Goal: Transaction & Acquisition: Complete application form

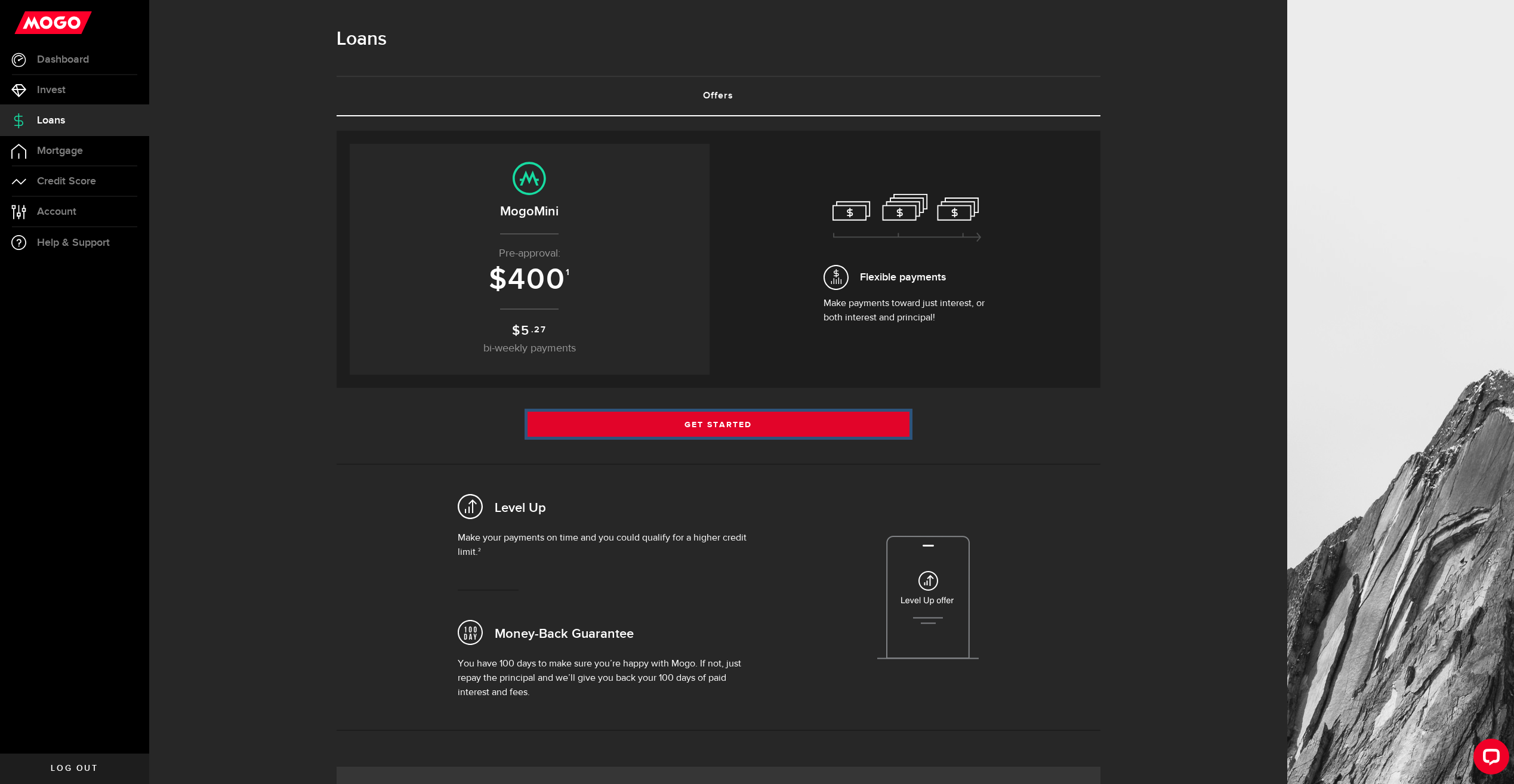
click at [767, 421] on link "Get Started" at bounding box center [718, 424] width 382 height 25
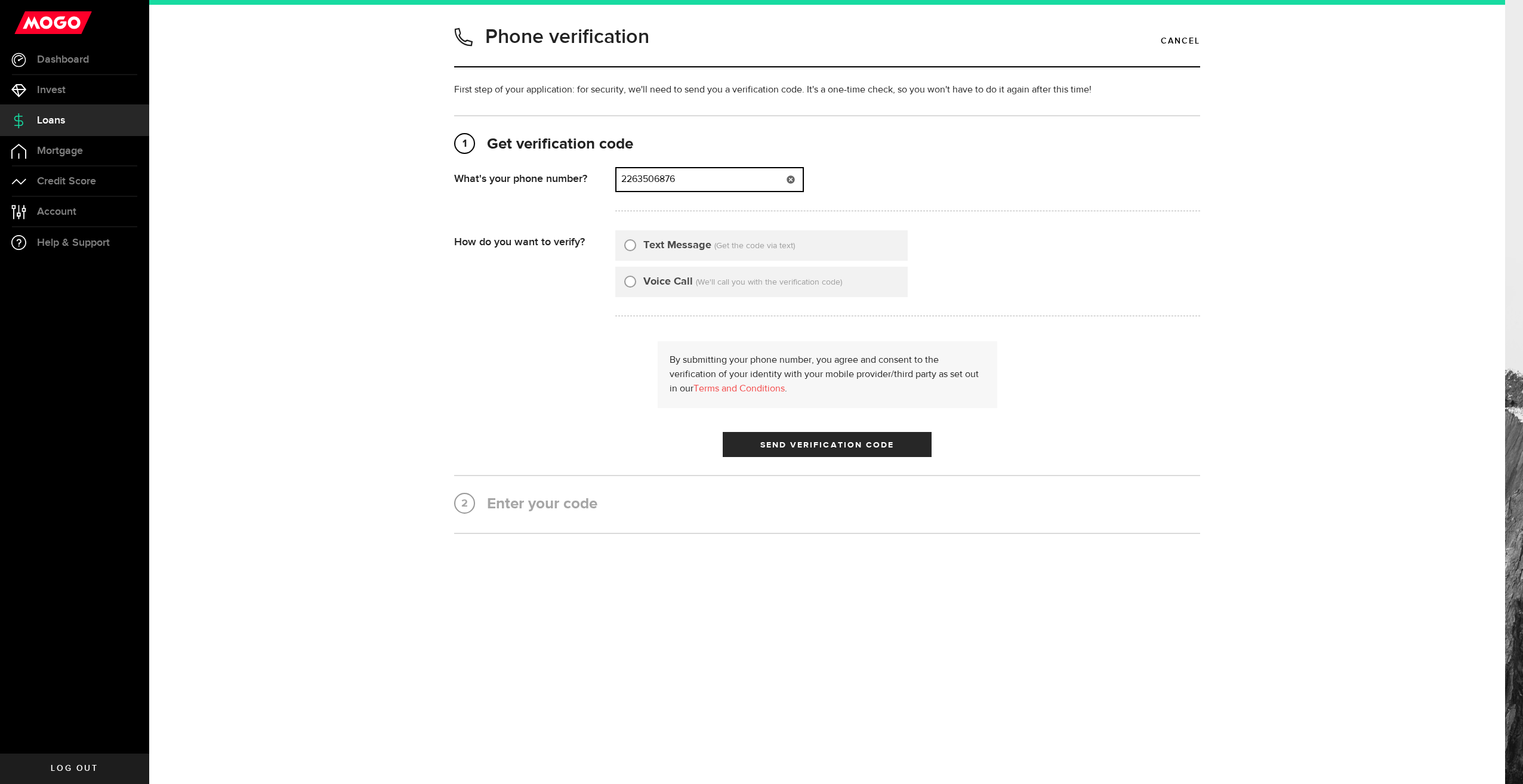
click at [730, 179] on input "2263506876" at bounding box center [709, 180] width 186 height 23
type input "2"
type input "5199150296"
click at [649, 282] on label "Voice Call" at bounding box center [668, 282] width 50 height 16
click at [636, 282] on input "Voice Call" at bounding box center [630, 280] width 12 height 12
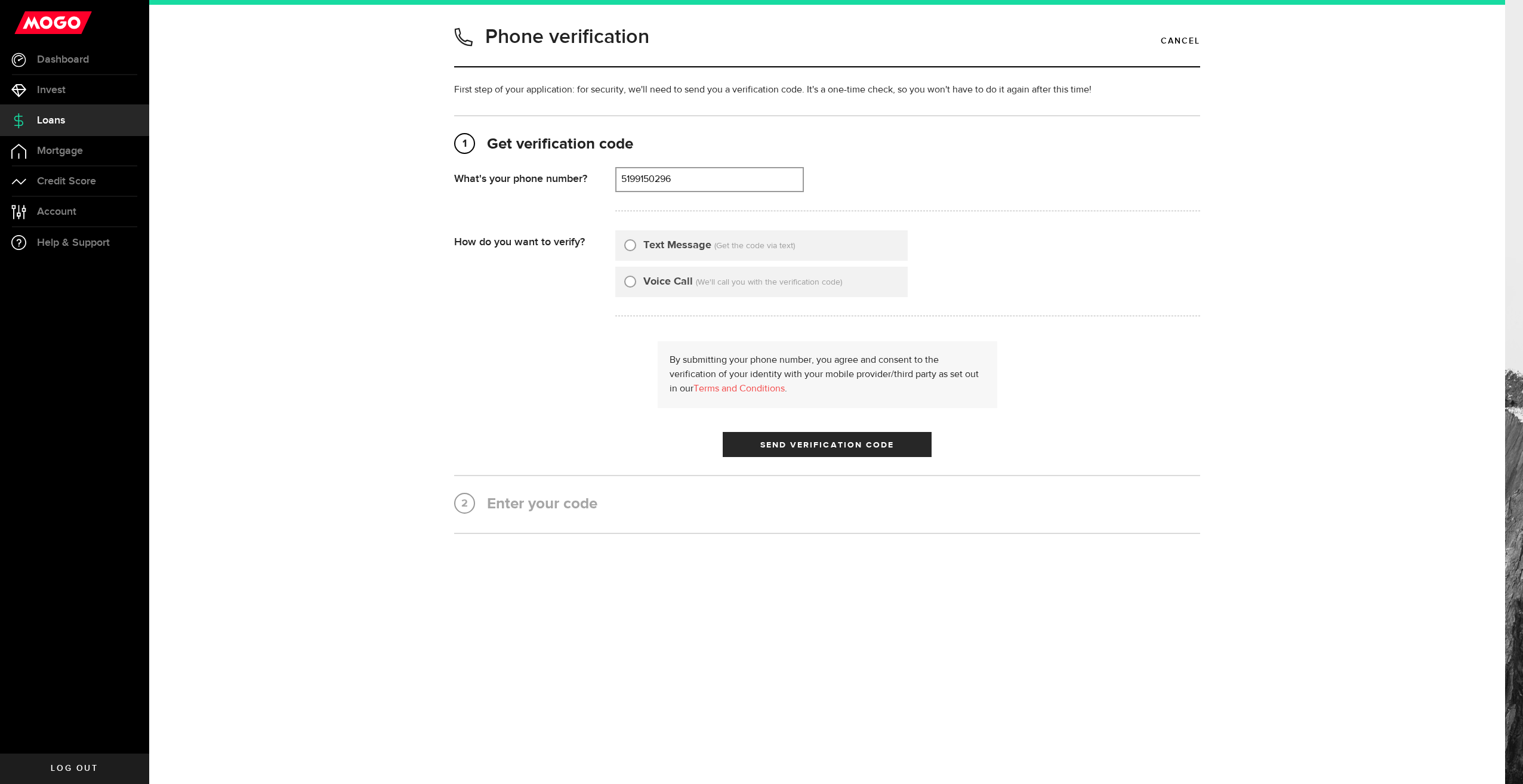
radio input "true"
drag, startPoint x: 817, startPoint y: 443, endPoint x: 813, endPoint y: 451, distance: 8.9
click at [814, 448] on span "Send Verification Code" at bounding box center [827, 445] width 134 height 8
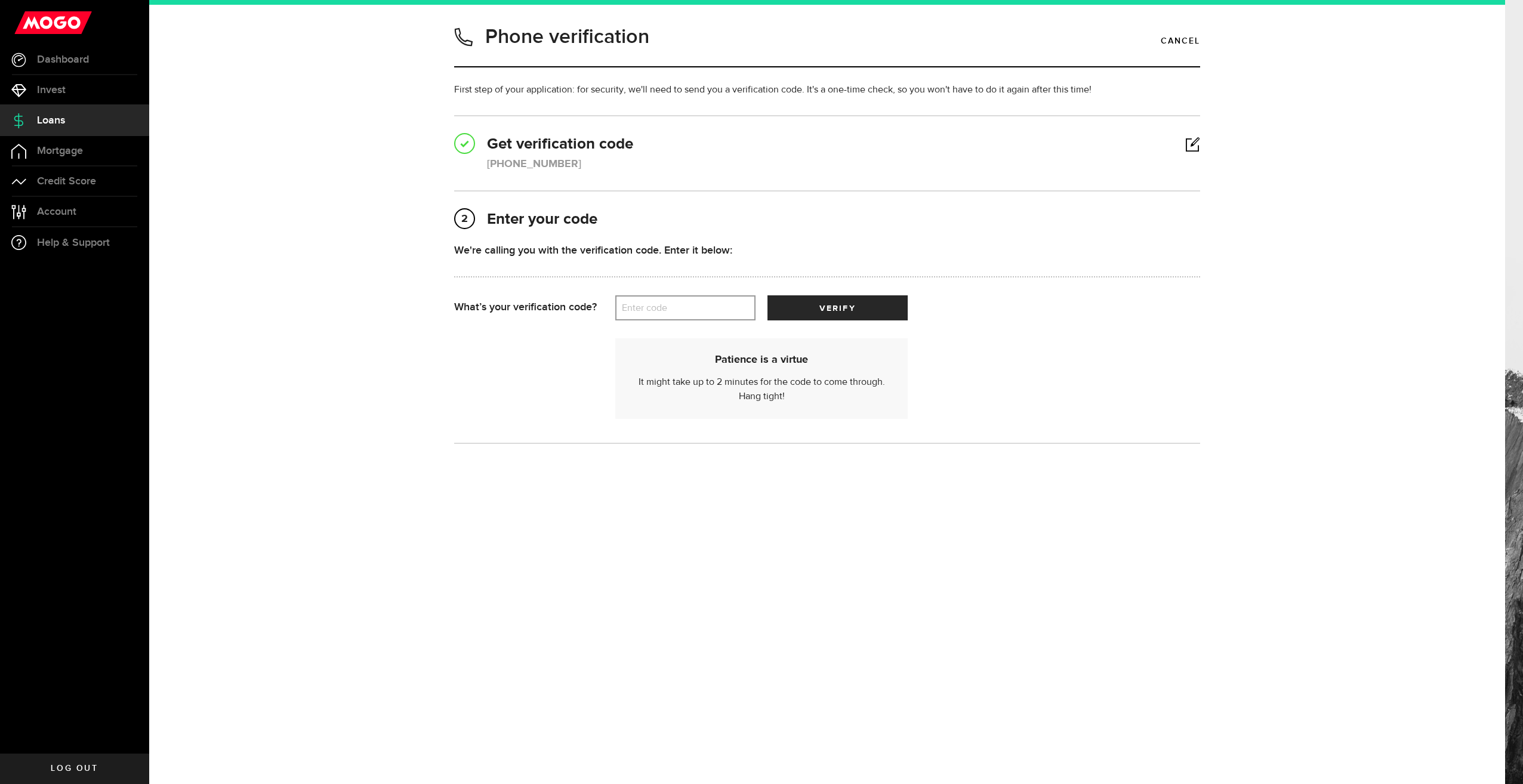
click at [735, 307] on label "Enter code" at bounding box center [685, 308] width 140 height 24
click at [735, 307] on input "Enter code" at bounding box center [685, 307] width 140 height 25
type input "37191"
click at [810, 304] on button "verify" at bounding box center [837, 307] width 140 height 25
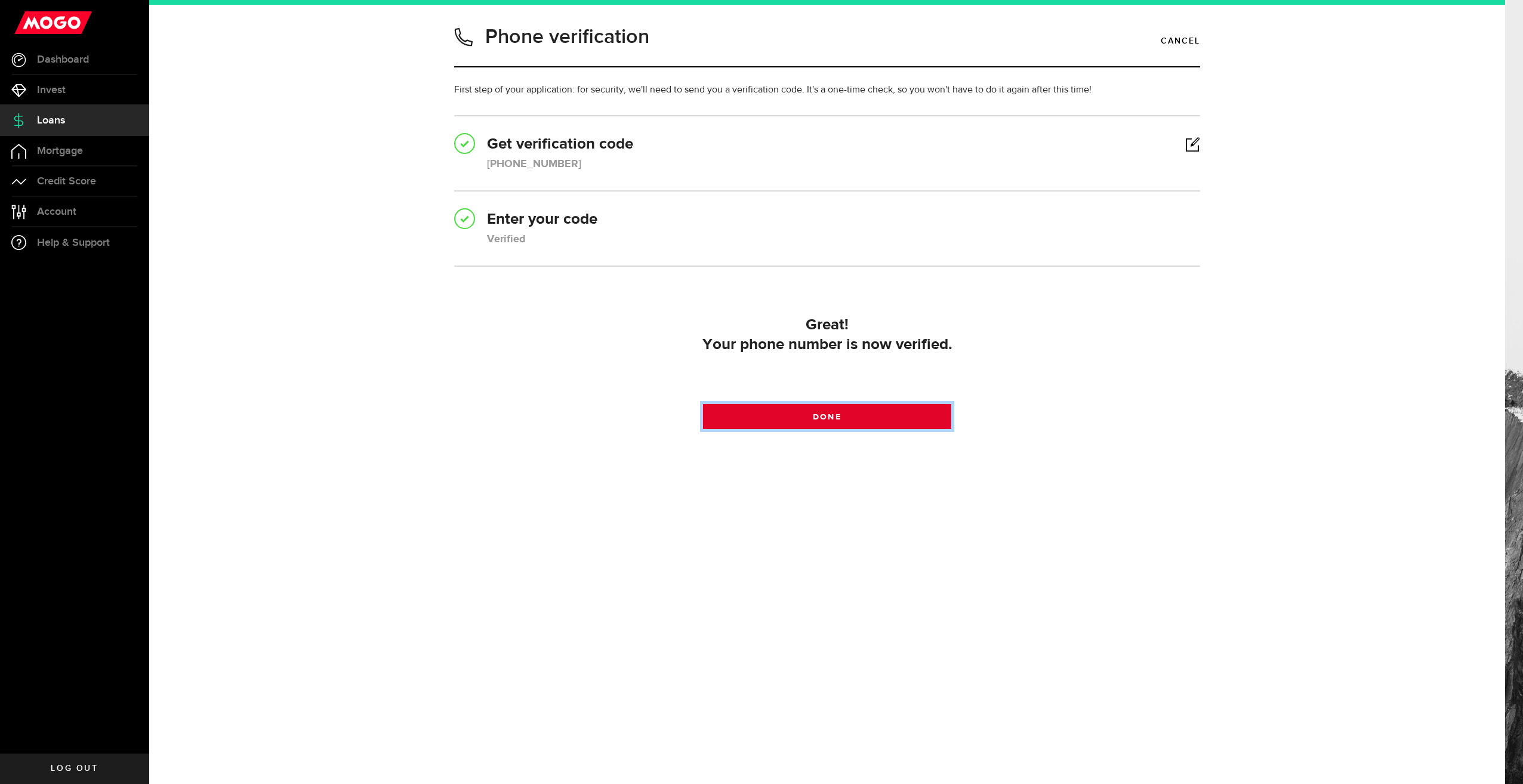
click at [901, 412] on link "Done" at bounding box center [827, 416] width 249 height 25
drag, startPoint x: 923, startPoint y: 416, endPoint x: 1233, endPoint y: 284, distance: 336.9
click at [1233, 284] on div "Phone verification Cancel First step of your application: for security, we'll n…" at bounding box center [827, 278] width 1303 height 514
drag, startPoint x: 1188, startPoint y: 341, endPoint x: 1177, endPoint y: 356, distance: 18.6
drag, startPoint x: 1177, startPoint y: 356, endPoint x: 1166, endPoint y: 265, distance: 91.7
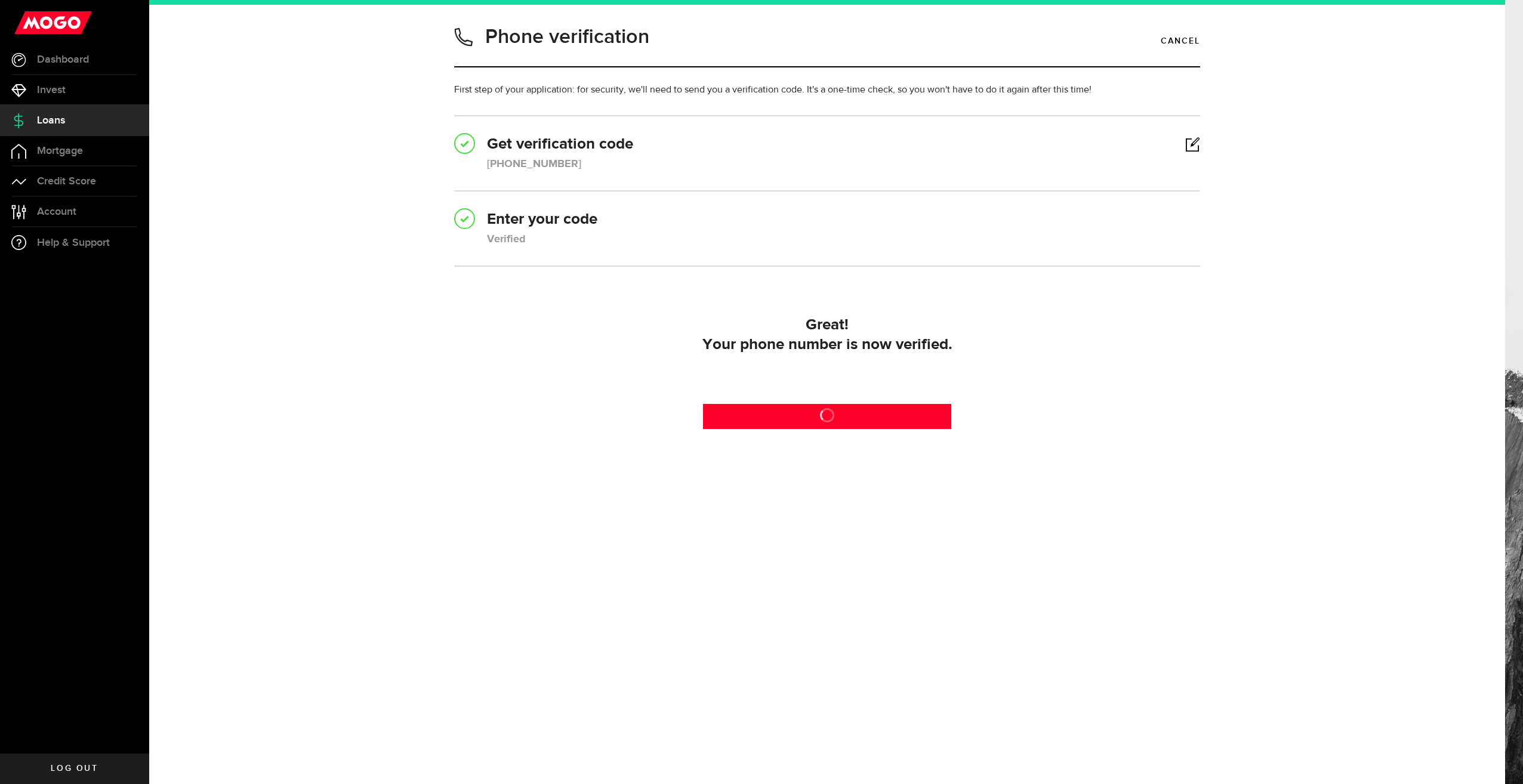
click at [1166, 265] on hr at bounding box center [827, 265] width 746 height 1
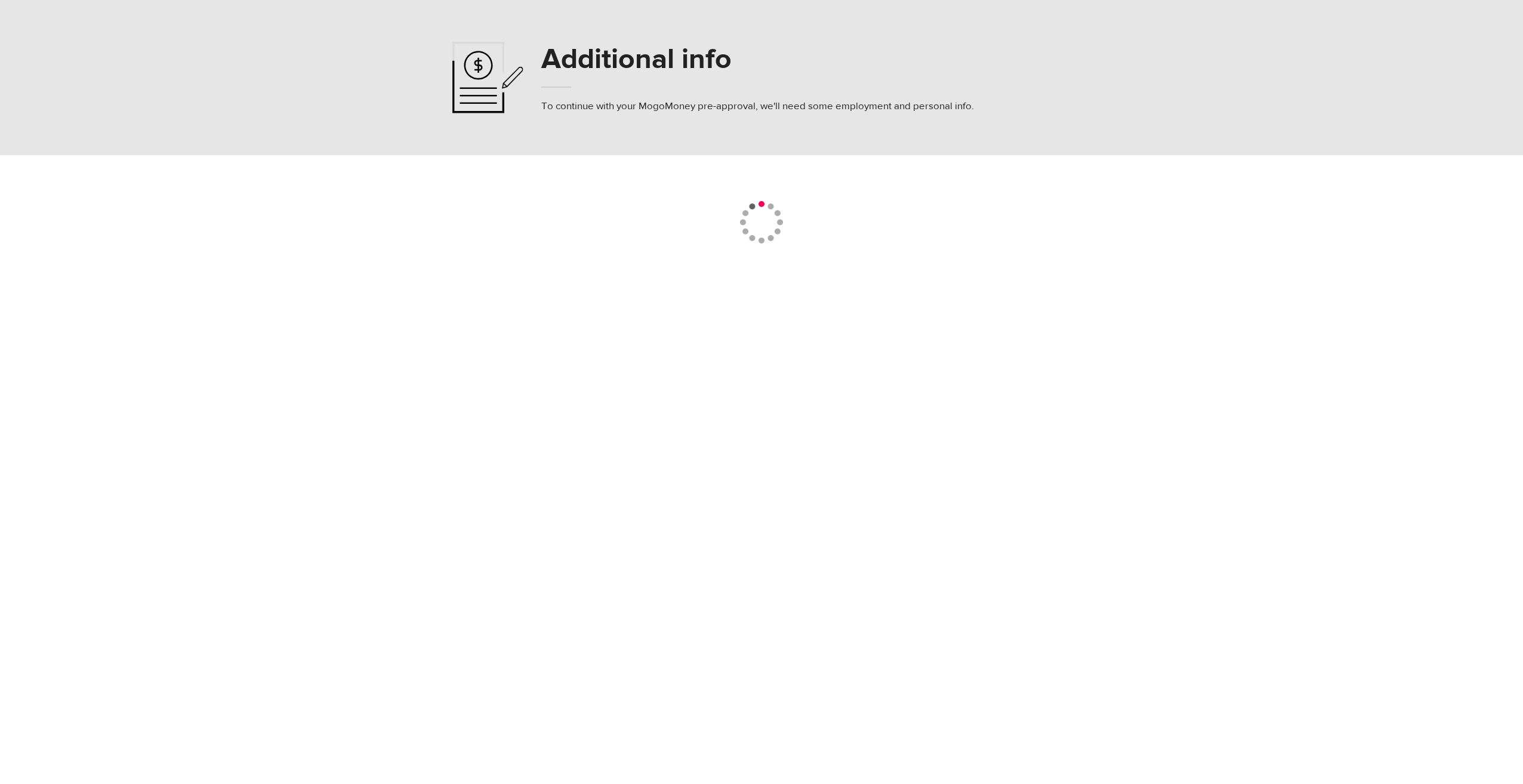
select select
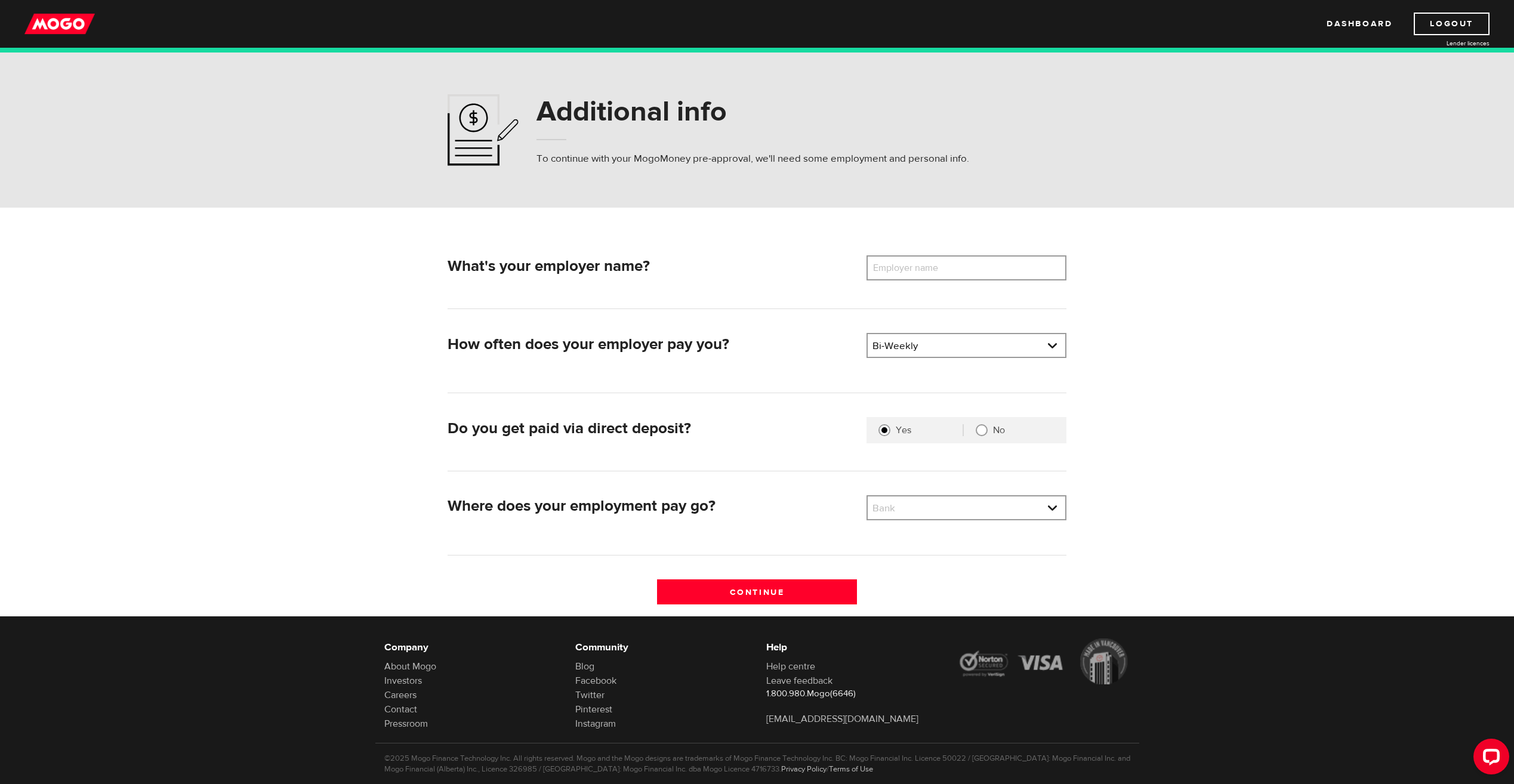
click at [888, 255] on div "What's your employer name? Employer name Please enter your employer's name How …" at bounding box center [757, 412] width 764 height 408
click at [918, 265] on label "Employer name" at bounding box center [914, 268] width 96 height 25
click at [918, 265] on input "Employer name" at bounding box center [966, 268] width 200 height 25
click at [657, 579] on input "Continue" at bounding box center [757, 591] width 200 height 25
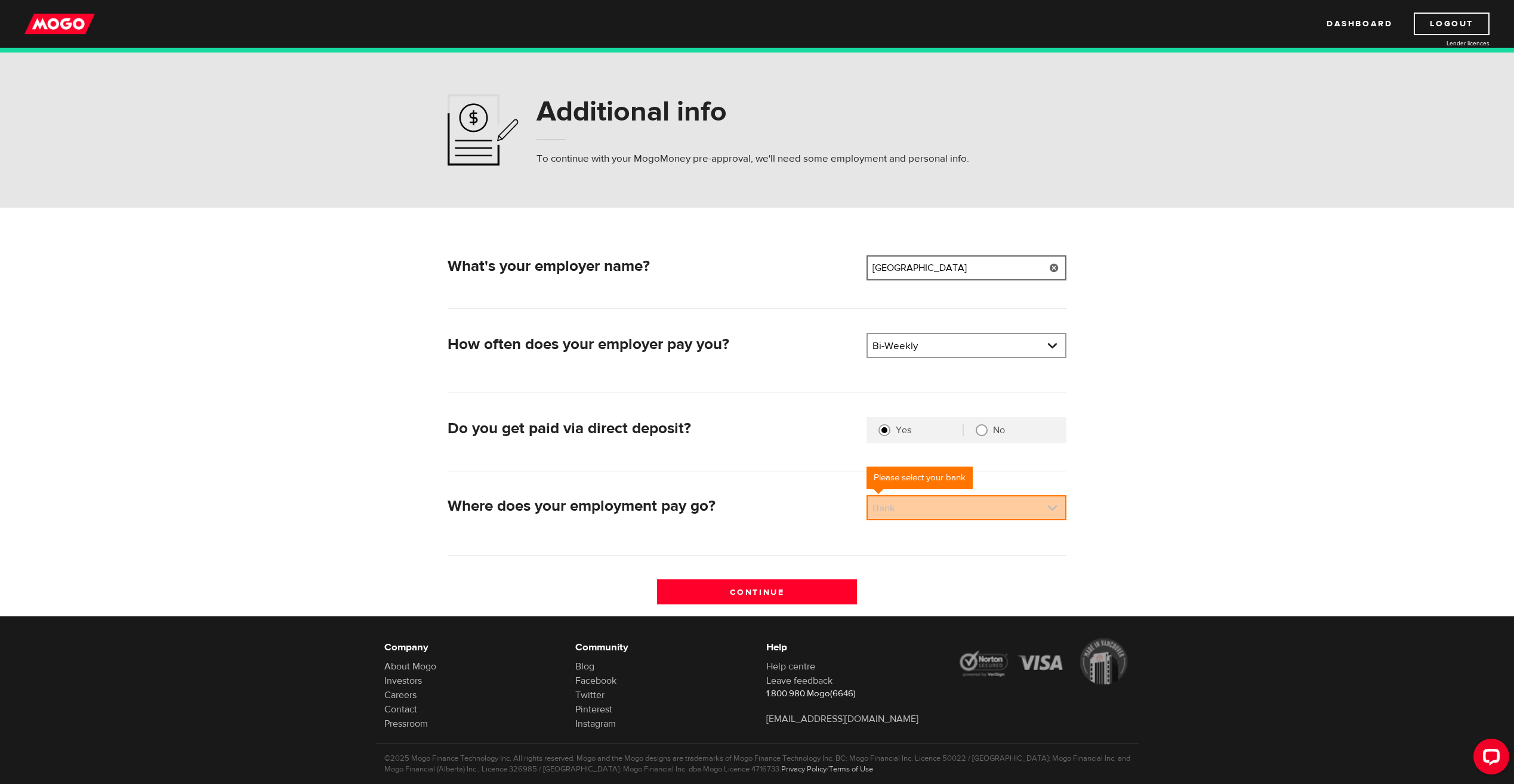
type input "BMR WINDSOR BUILDING CENTRE"
click at [897, 503] on link at bounding box center [966, 507] width 198 height 23
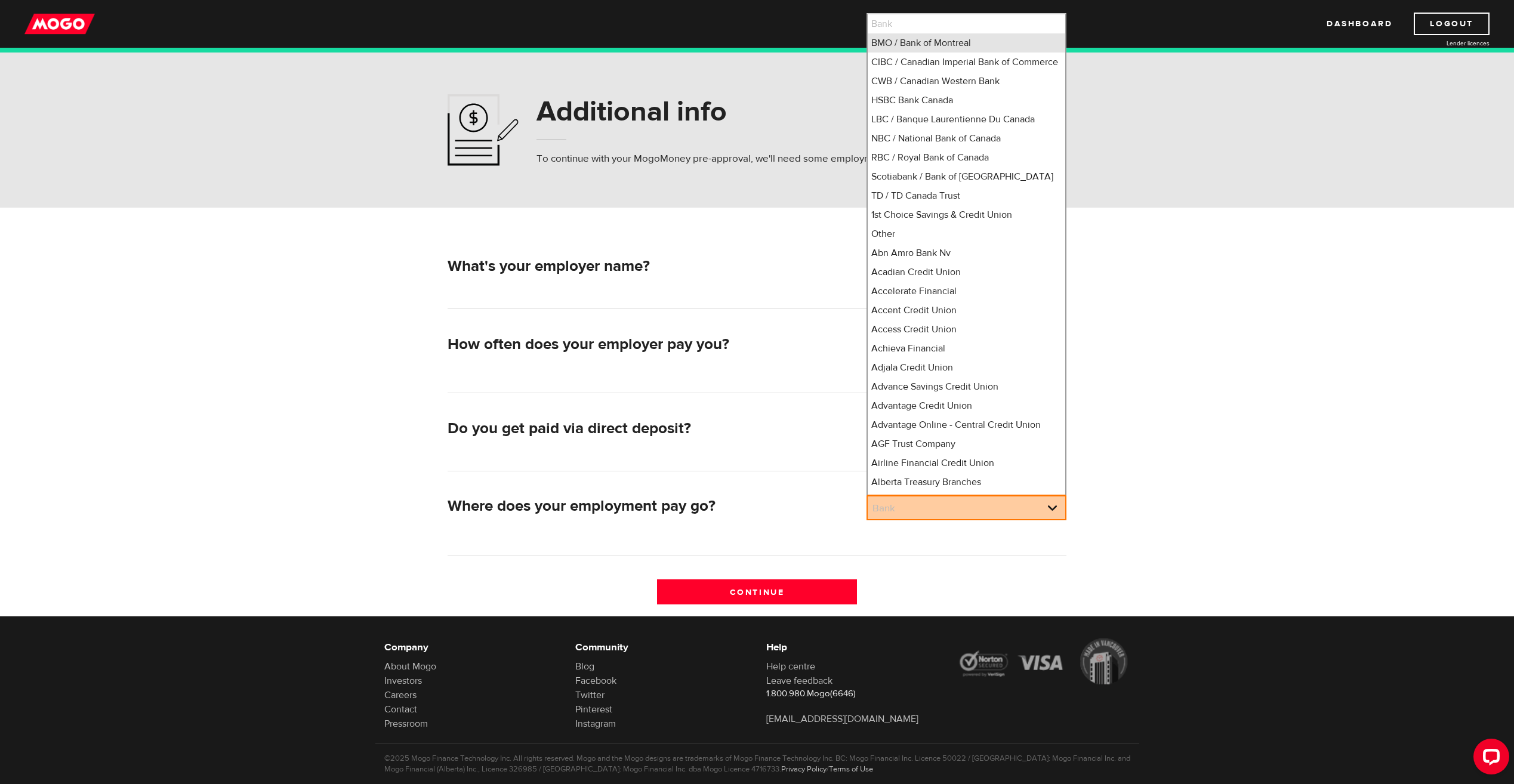
click at [935, 43] on li "BMO / Bank of Montreal" at bounding box center [966, 42] width 198 height 19
select select "1"
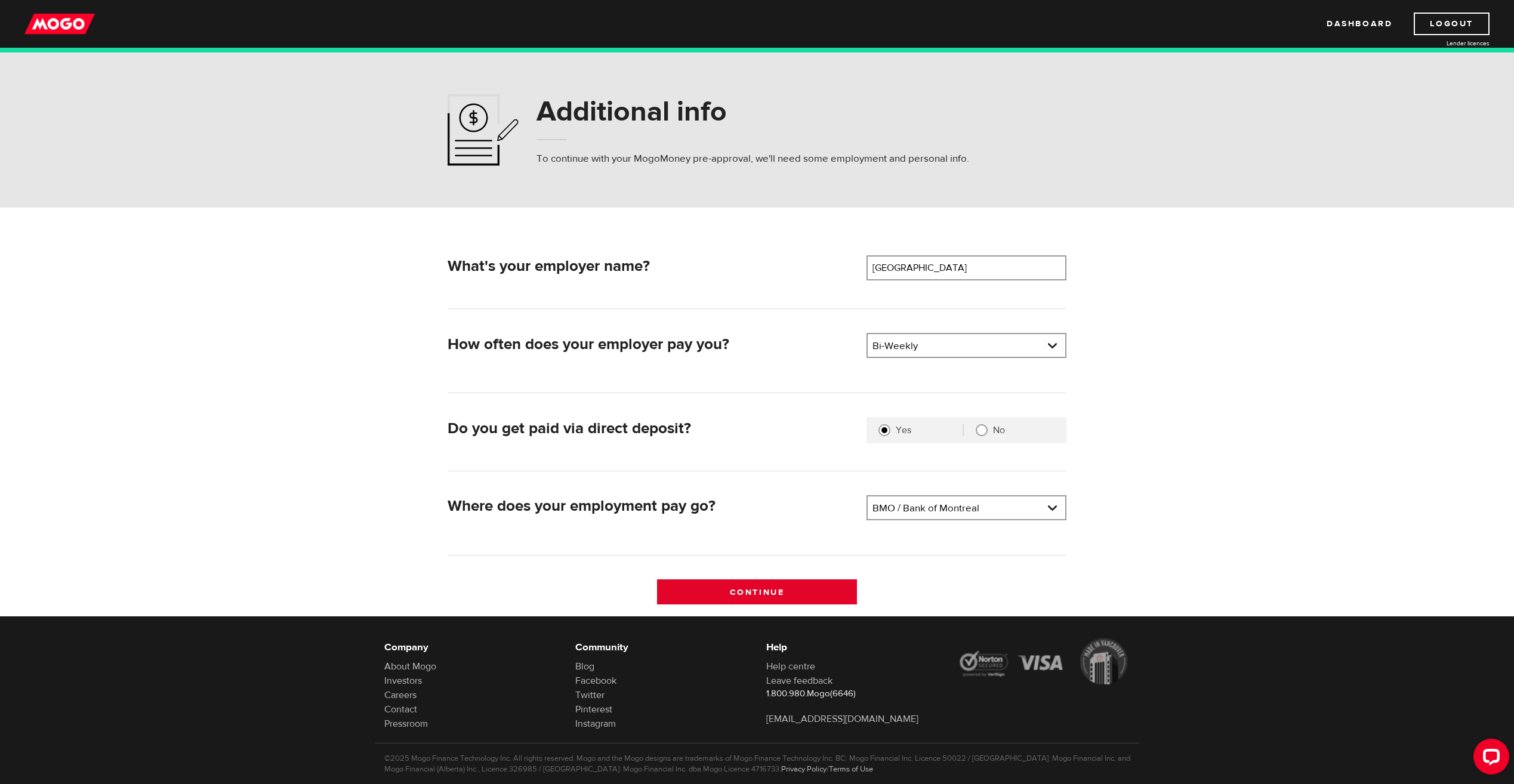
click at [744, 597] on input "Continue" at bounding box center [757, 591] width 200 height 25
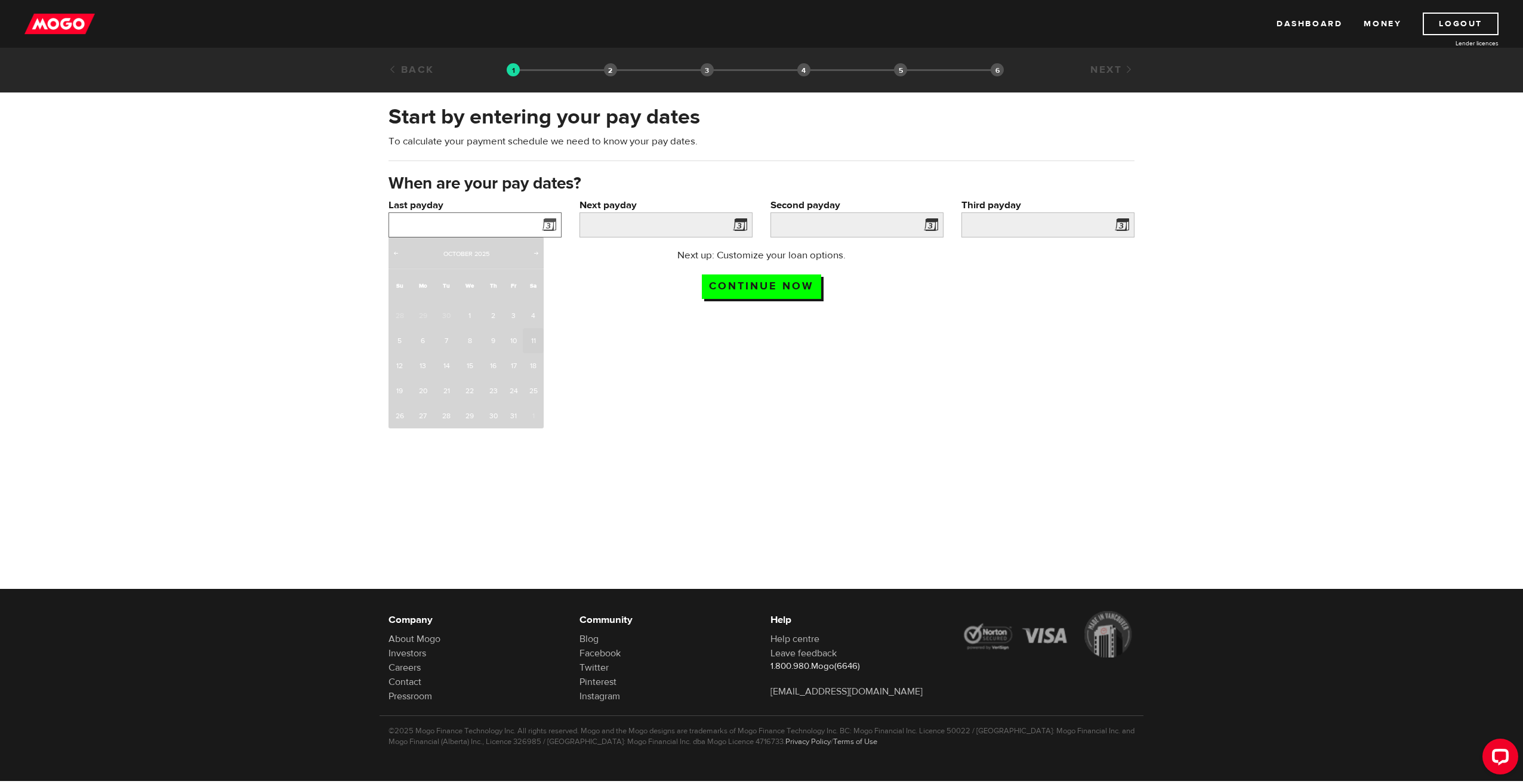
click at [508, 229] on input "Last payday" at bounding box center [475, 224] width 173 height 25
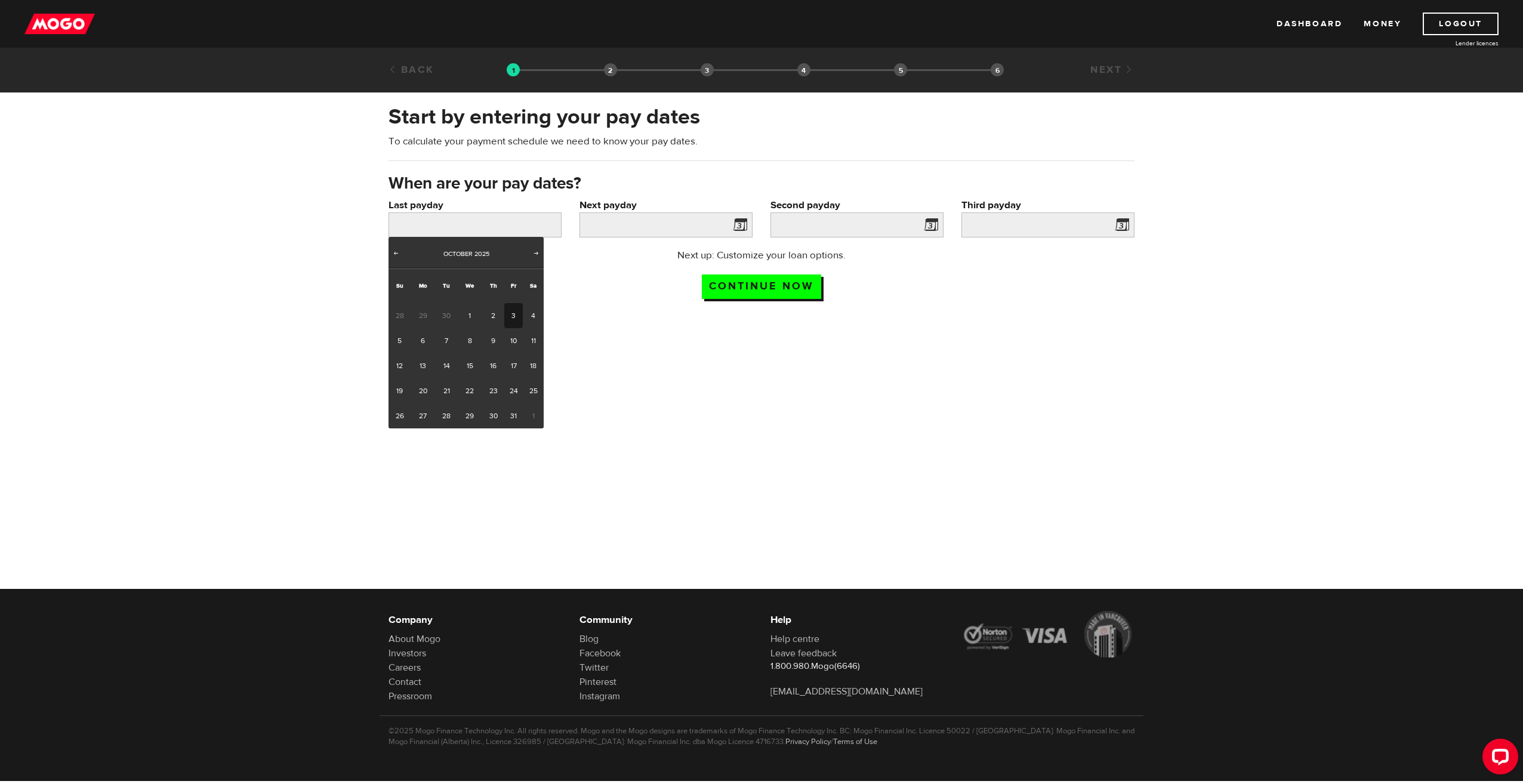
click at [512, 319] on link "3" at bounding box center [513, 316] width 19 height 25
type input "2025/10/03"
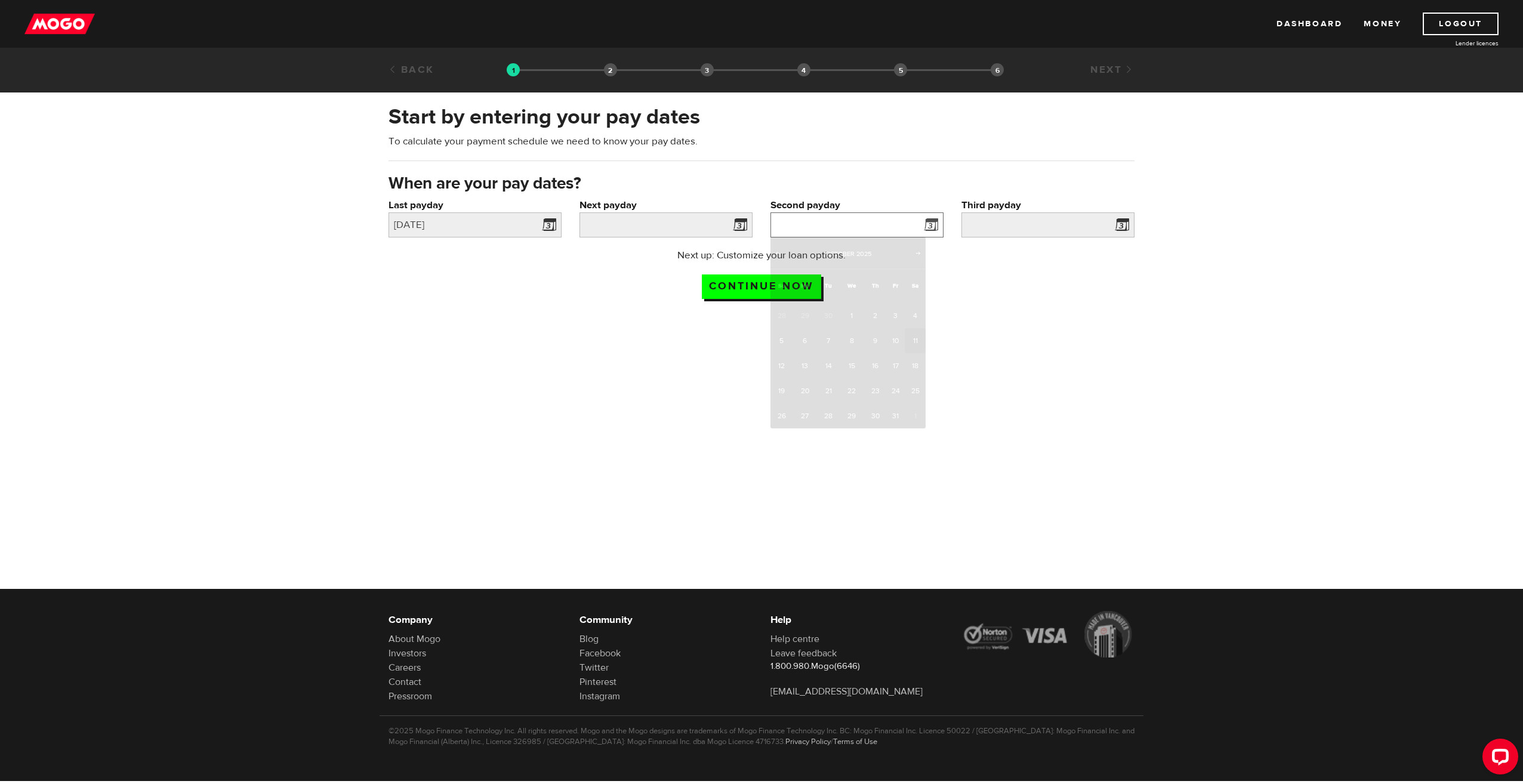
drag, startPoint x: 770, startPoint y: 227, endPoint x: 762, endPoint y: 229, distance: 8.2
click at [769, 227] on div "Second payday Please enter your second pay date." at bounding box center [857, 224] width 191 height 50
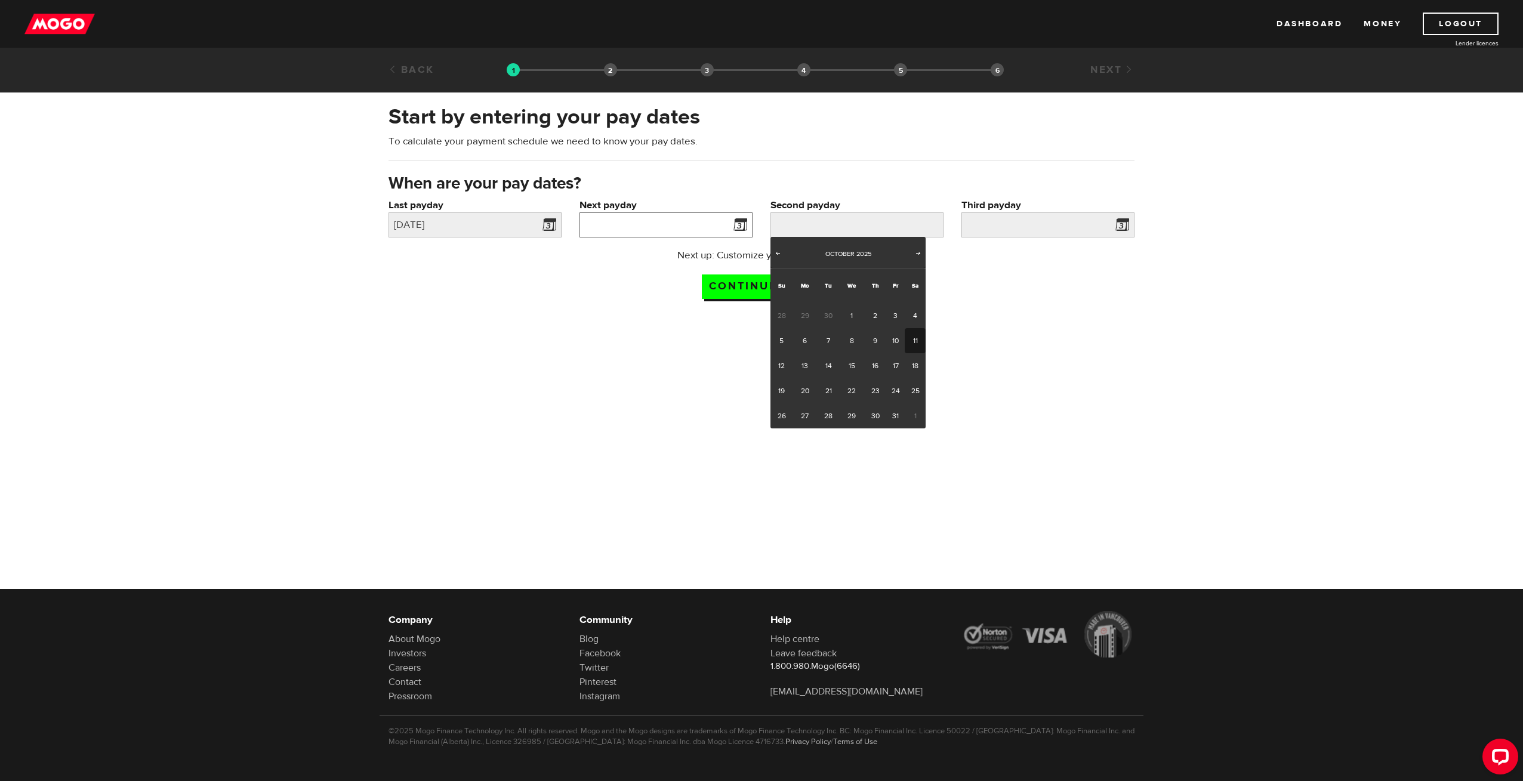
click at [713, 223] on input "Next payday" at bounding box center [665, 224] width 173 height 25
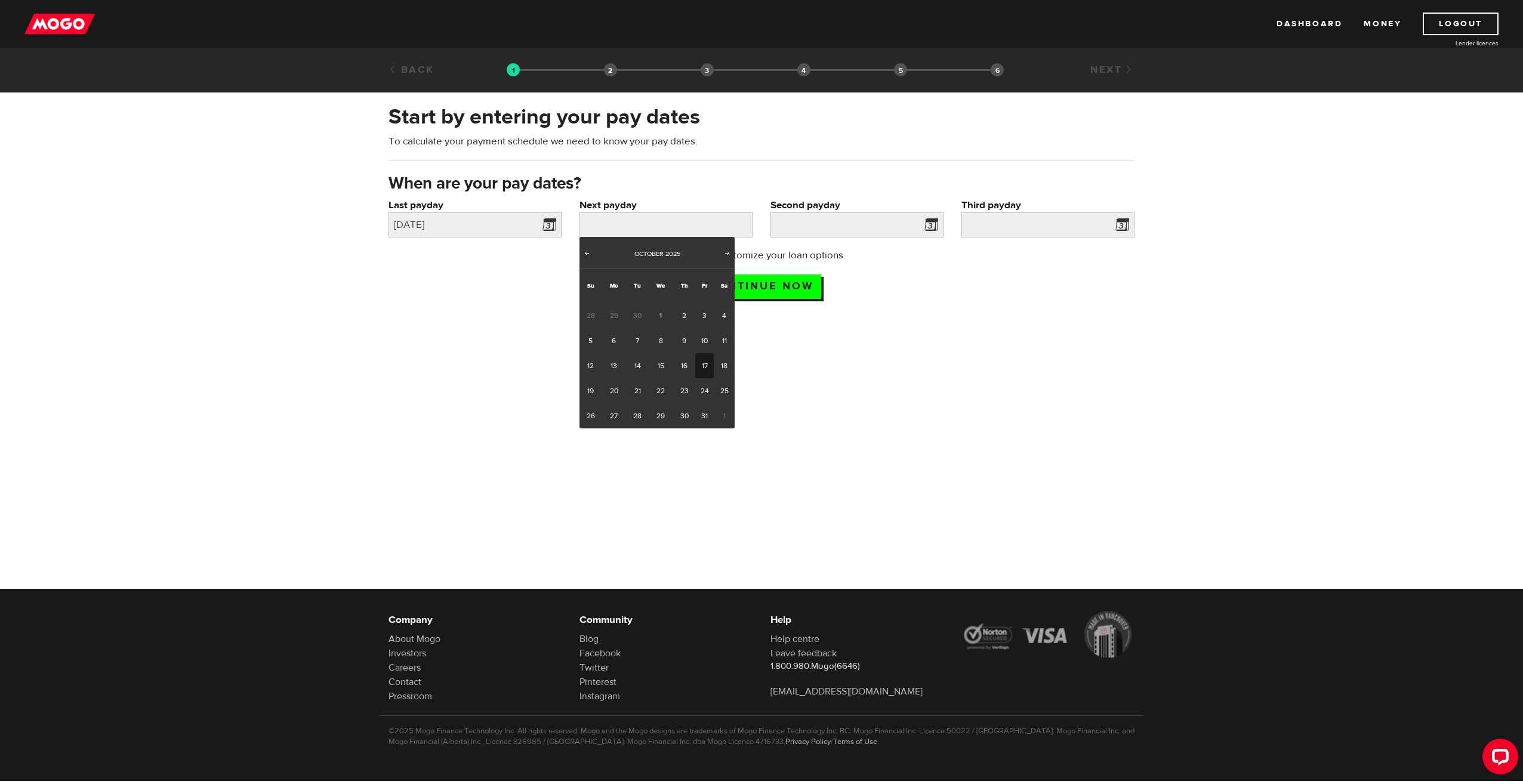
click at [700, 364] on link "17" at bounding box center [705, 365] width 19 height 25
type input "2025/10/17"
type input "2025/10/31"
type input "2025/11/14"
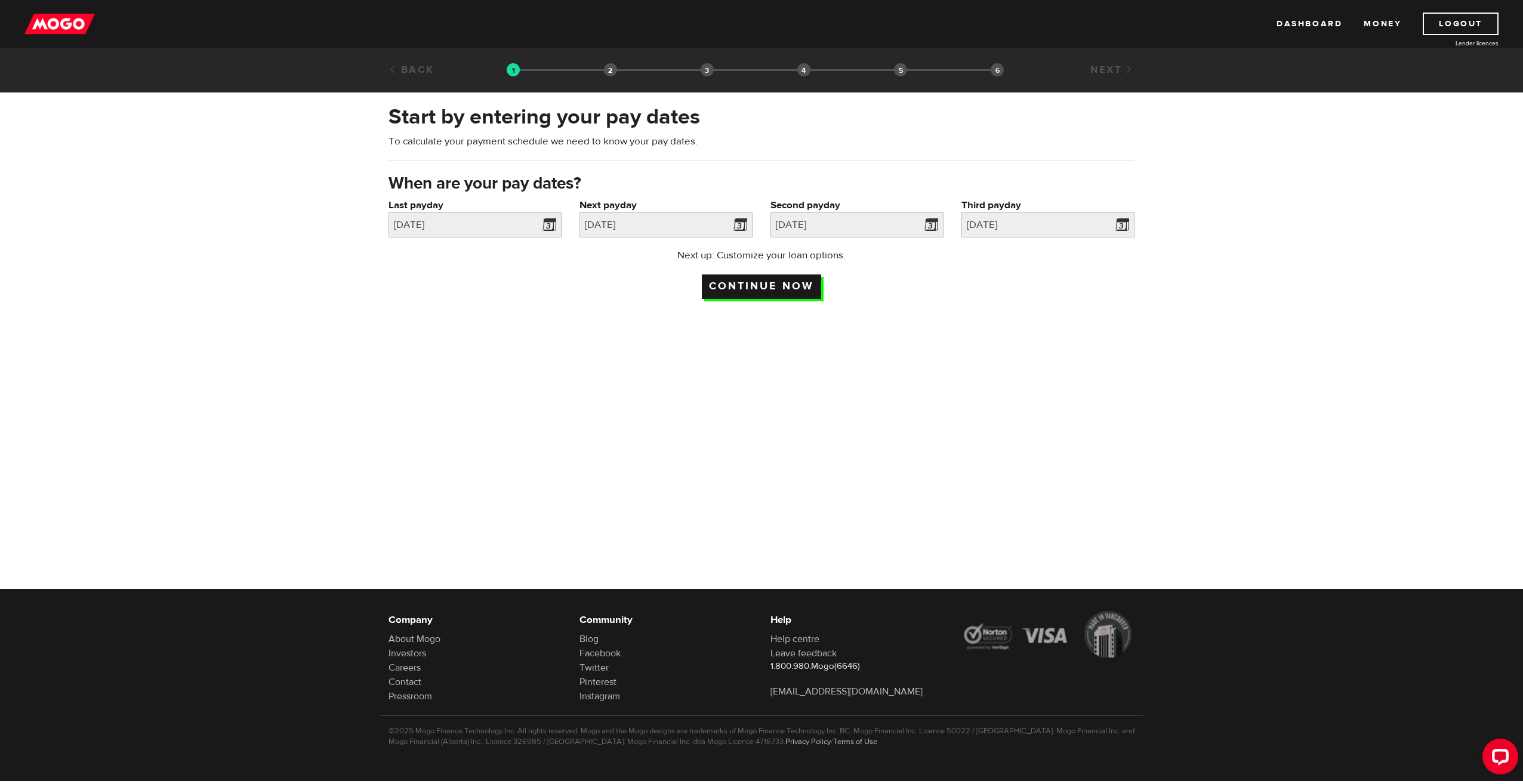
click at [792, 285] on input "Continue now" at bounding box center [762, 286] width 120 height 24
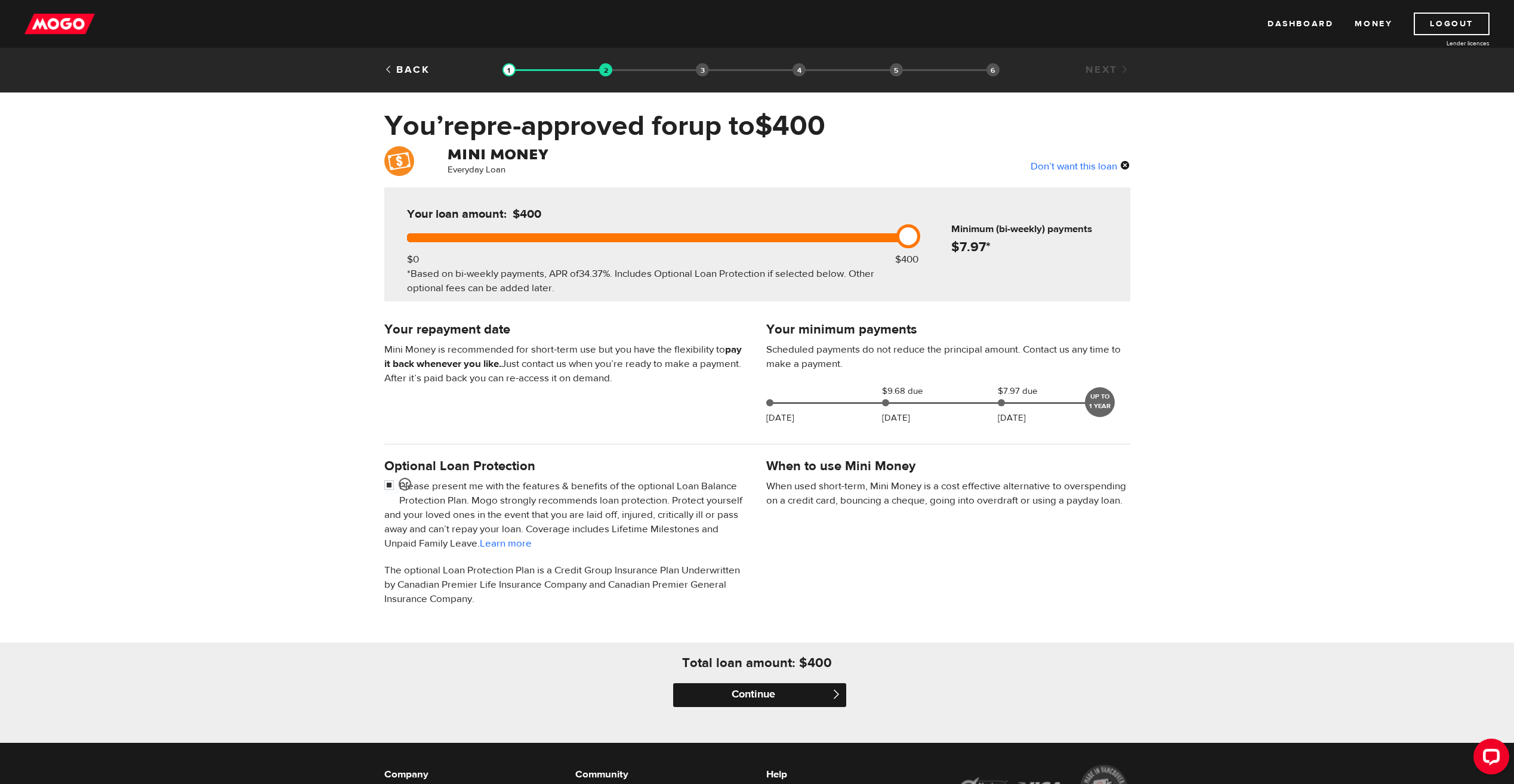
click at [775, 695] on input "Continue" at bounding box center [759, 695] width 173 height 24
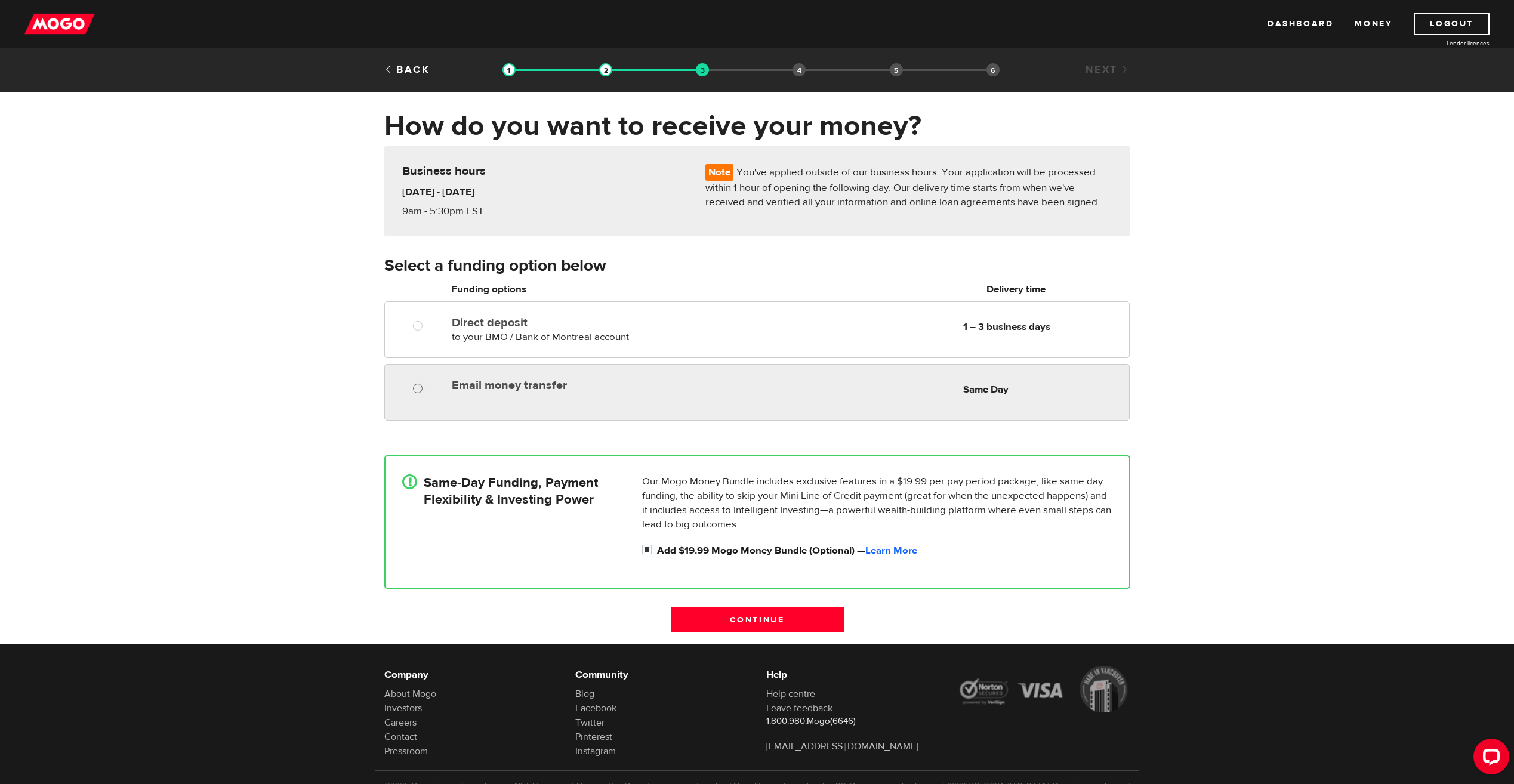
radio input "true"
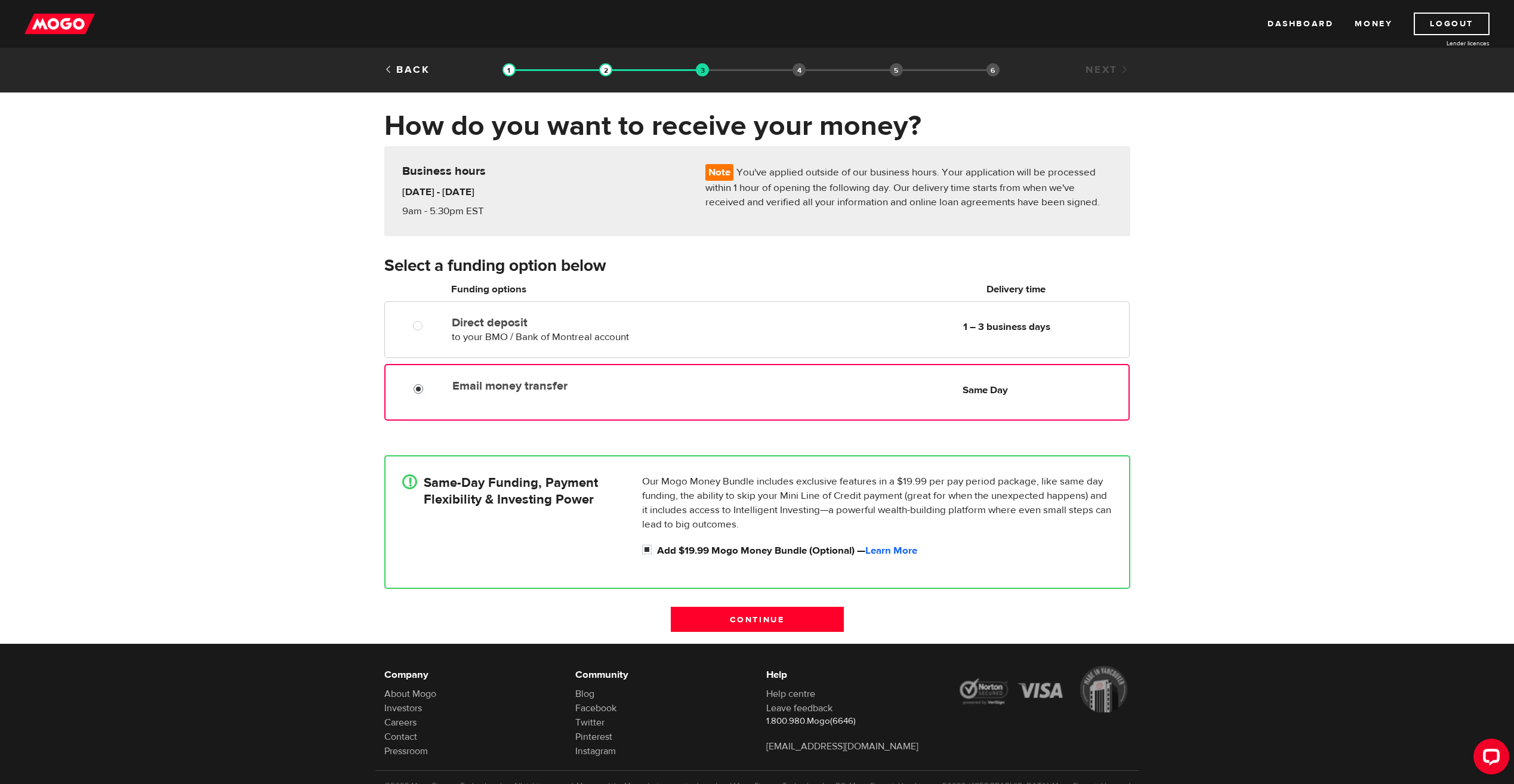
click at [416, 388] on input "Email money transfer" at bounding box center [421, 390] width 15 height 15
click at [751, 616] on input "Continue" at bounding box center [757, 619] width 173 height 25
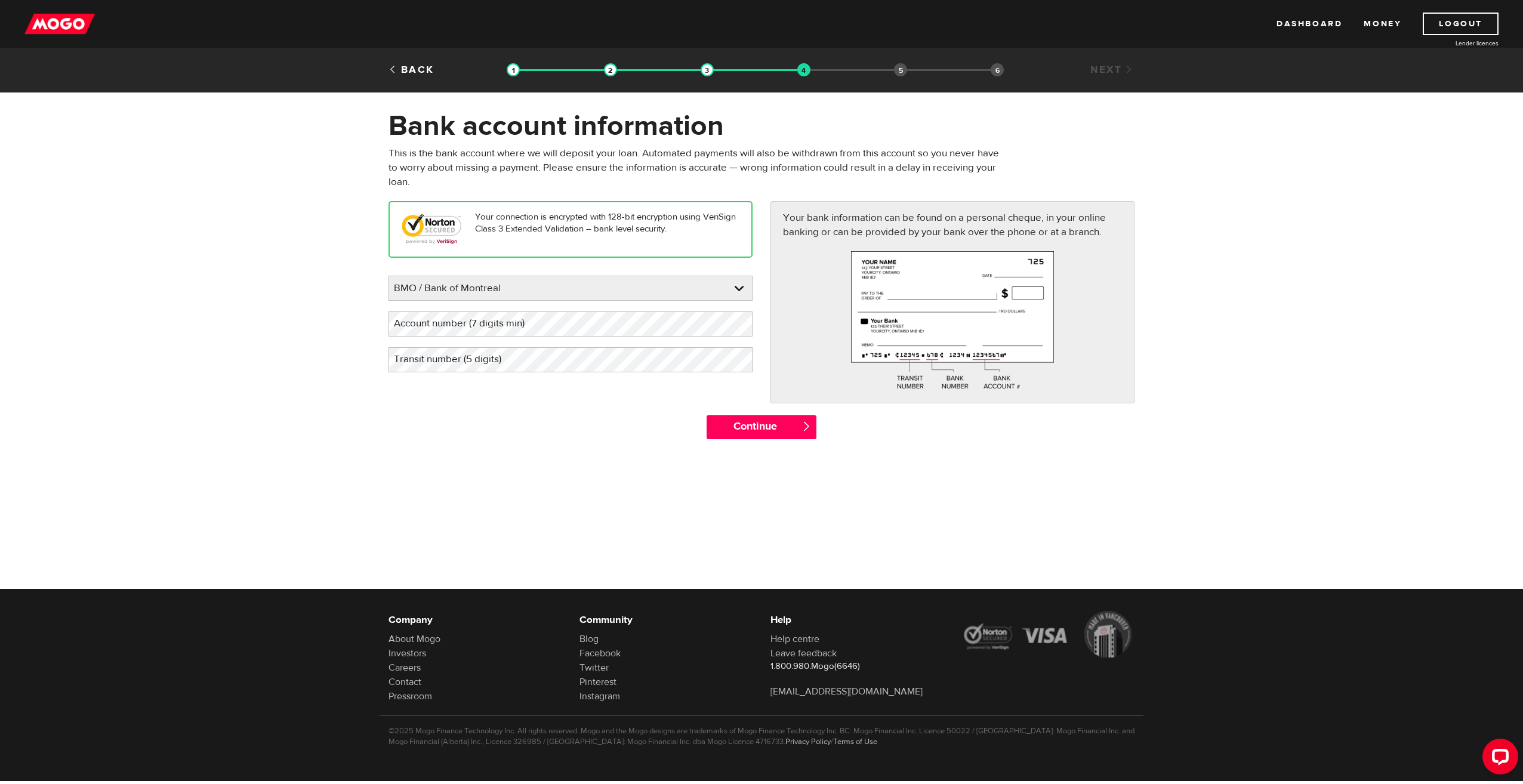
click at [500, 326] on label "Account number (7 digits min)" at bounding box center [469, 324] width 160 height 24
click at [478, 367] on label "Transit number (5 digits)" at bounding box center [457, 359] width 137 height 24
drag, startPoint x: 395, startPoint y: 466, endPoint x: 355, endPoint y: 450, distance: 43.1
drag, startPoint x: 355, startPoint y: 450, endPoint x: 279, endPoint y: 357, distance: 120.1
click at [281, 366] on form "Bank account information Oops! Please review the areas highlighted below and ma…" at bounding box center [762, 280] width 1523 height 342
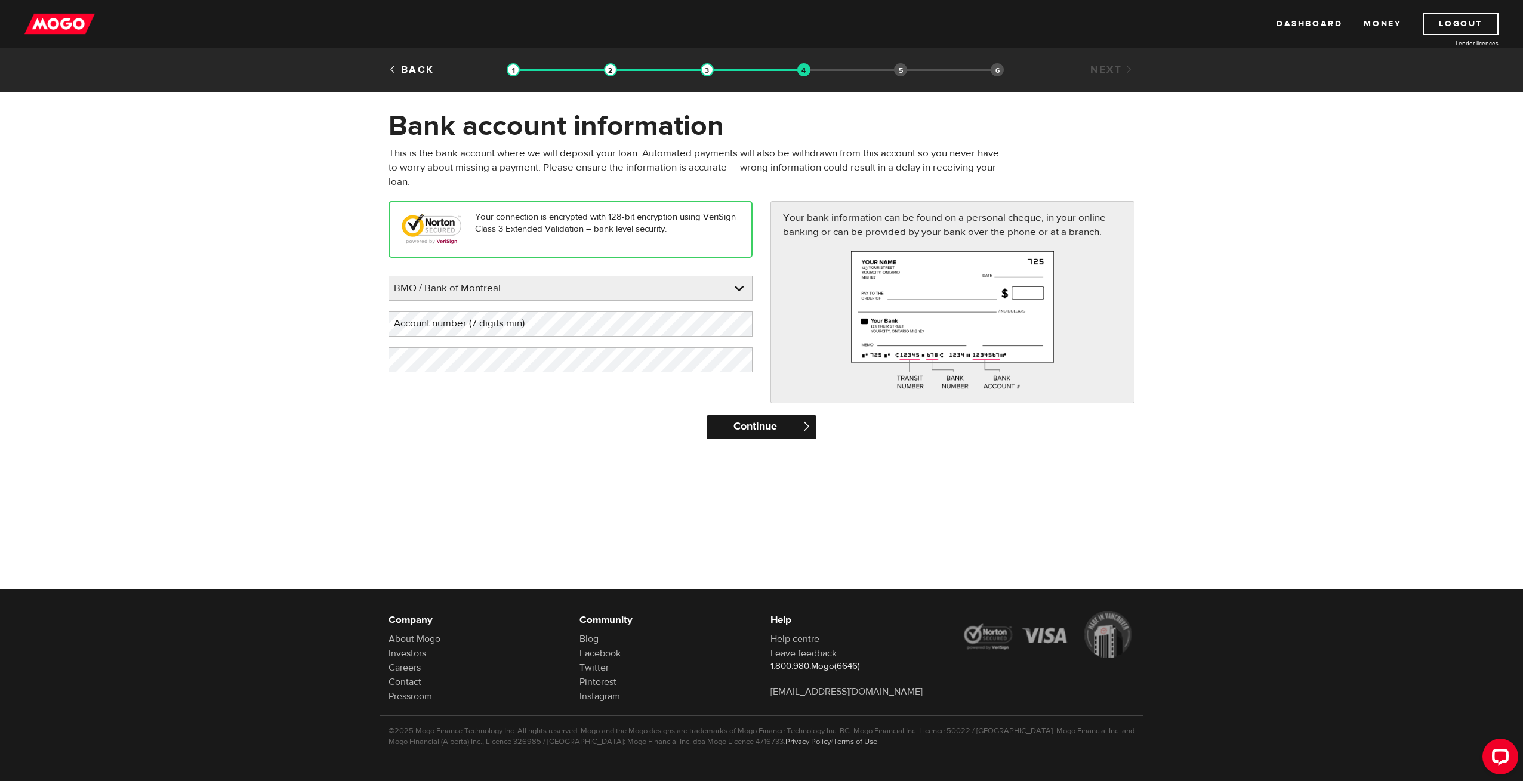
click at [770, 430] on input "Continue" at bounding box center [762, 427] width 109 height 24
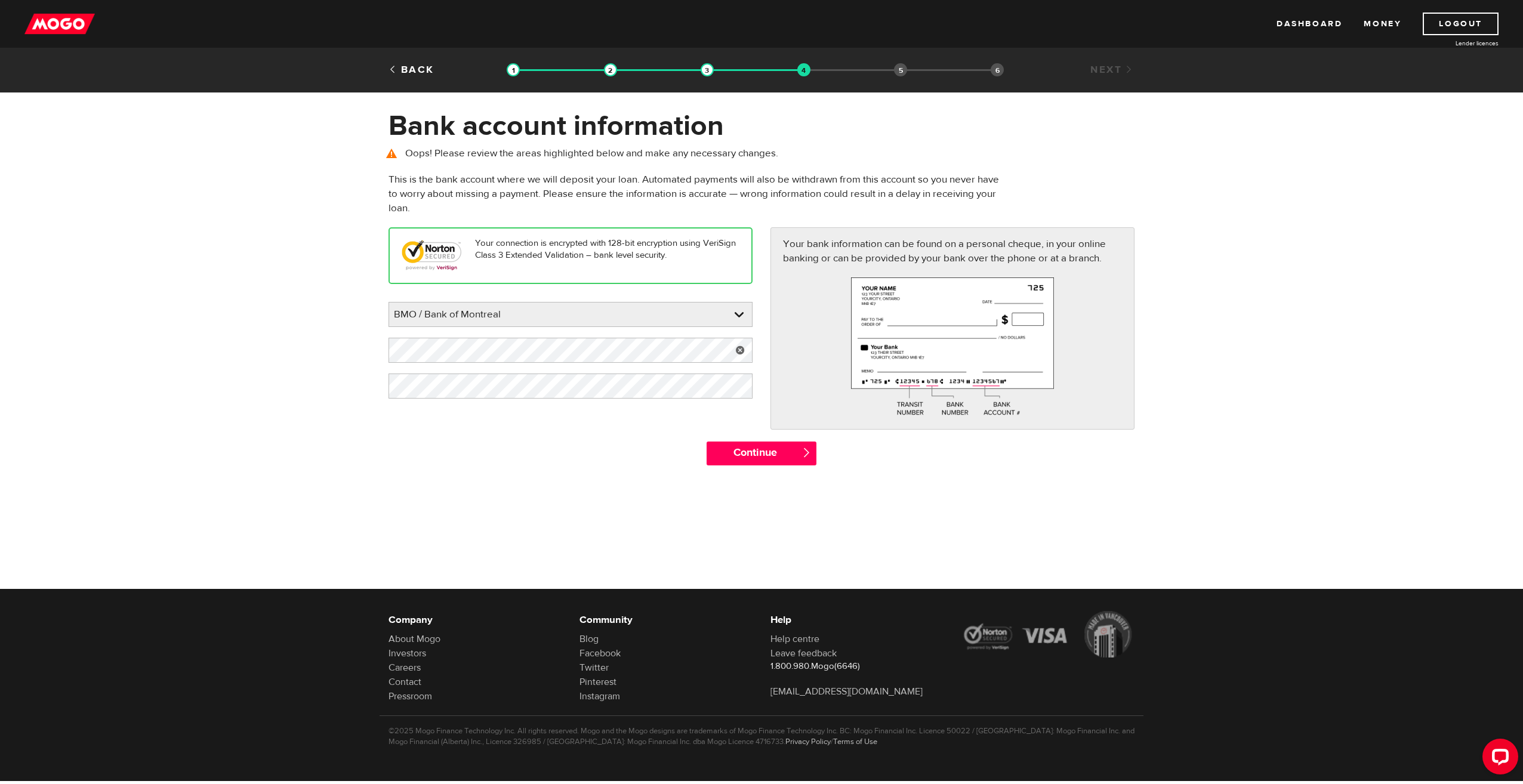
click at [805, 455] on span "" at bounding box center [806, 452] width 10 height 10
click at [738, 460] on input "Continue" at bounding box center [762, 453] width 109 height 24
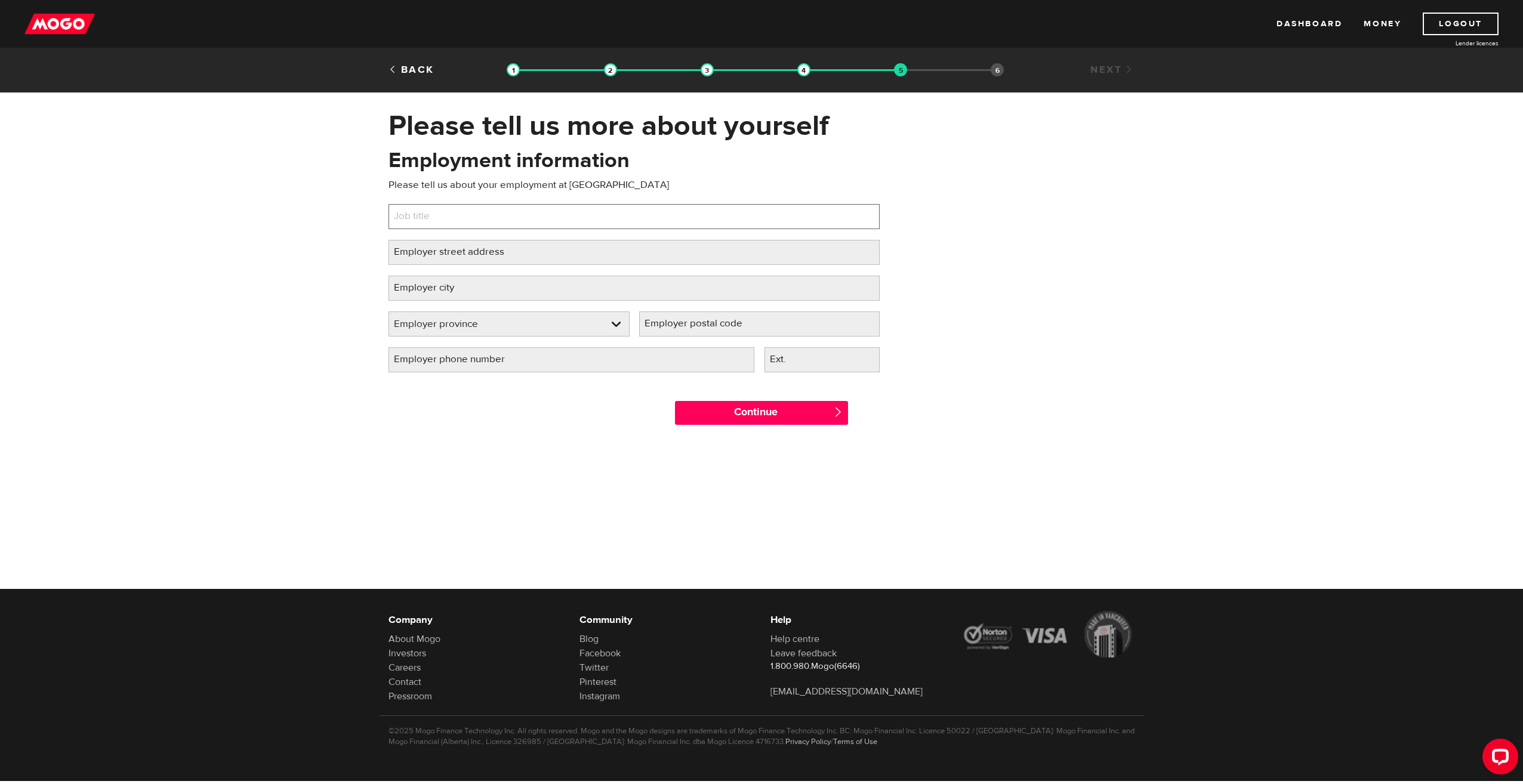
click at [554, 207] on input "Job title" at bounding box center [635, 216] width 491 height 25
type input "S"
type input "Sales Associate"
click at [554, 239] on div "Employment information Please tell us about your employment at [GEOGRAPHIC_DATA…" at bounding box center [635, 264] width 509 height 237
click at [557, 243] on input "Employer street address" at bounding box center [635, 252] width 491 height 25
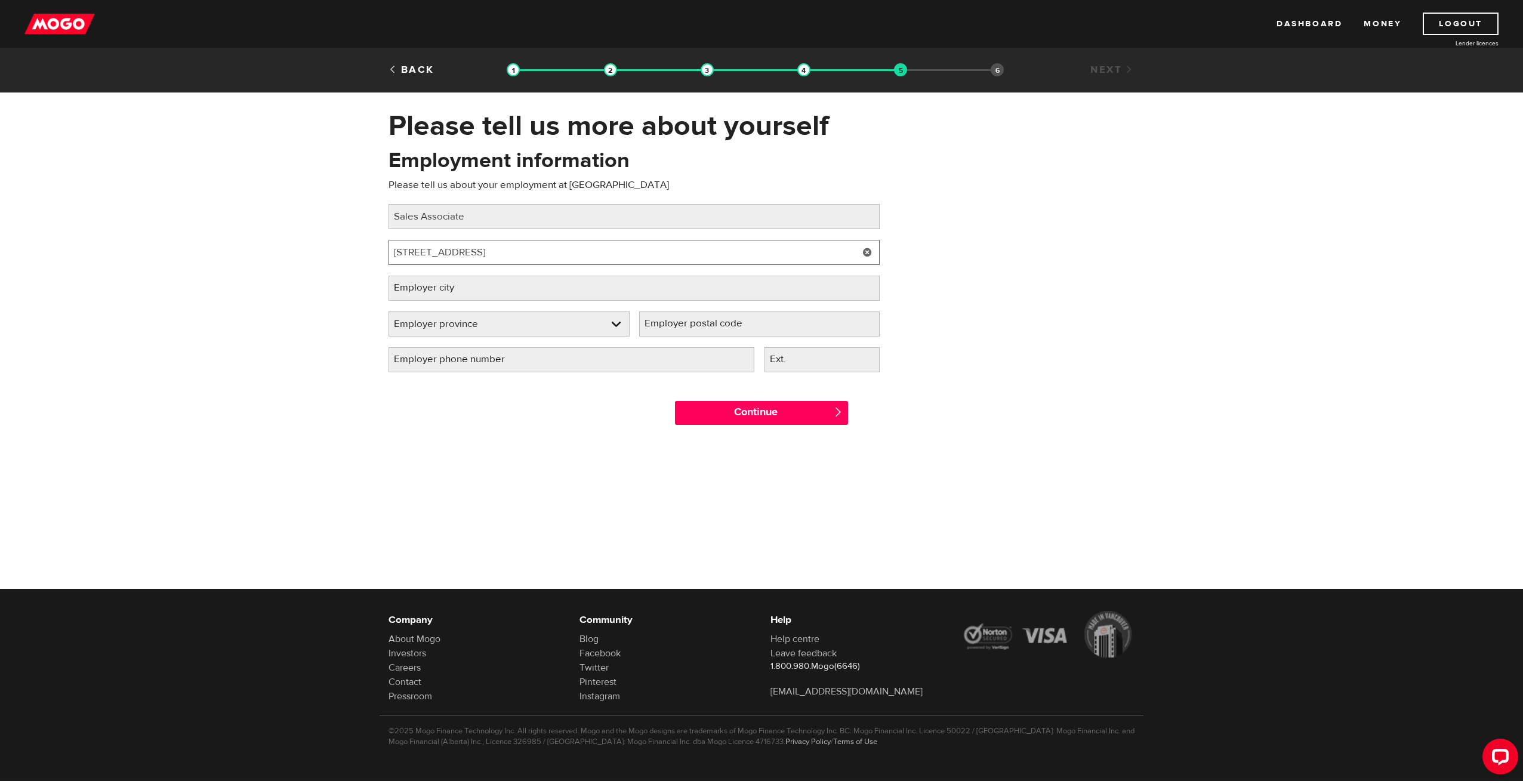
click at [632, 254] on input "[STREET_ADDRESS]" at bounding box center [635, 252] width 491 height 25
type input "[STREET_ADDRESS]"
click at [471, 288] on label "Employer city" at bounding box center [434, 288] width 90 height 24
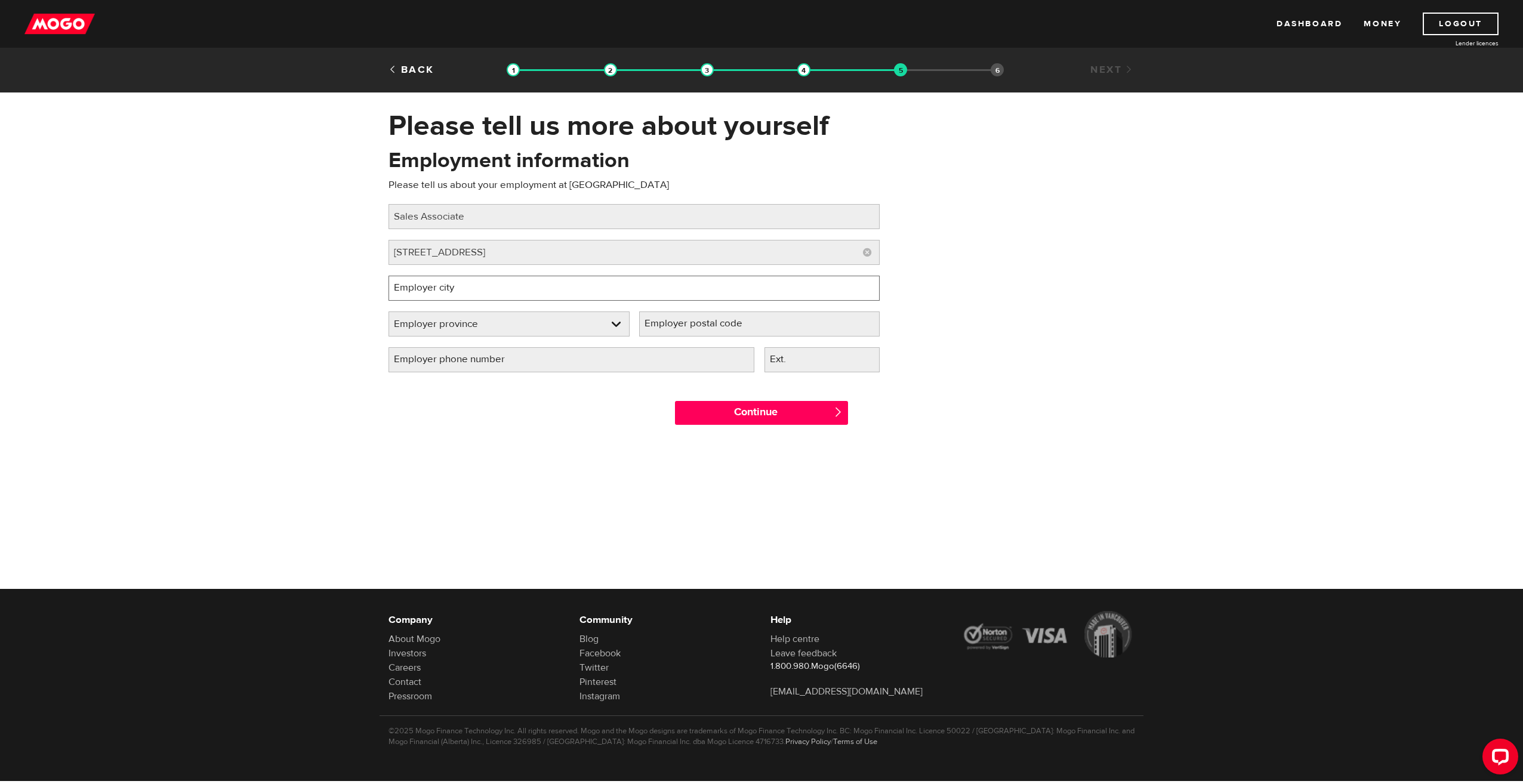
click at [471, 288] on input "Employer city" at bounding box center [635, 288] width 491 height 25
type input "Windsor"
click at [623, 519] on div at bounding box center [762, 534] width 1523 height 195
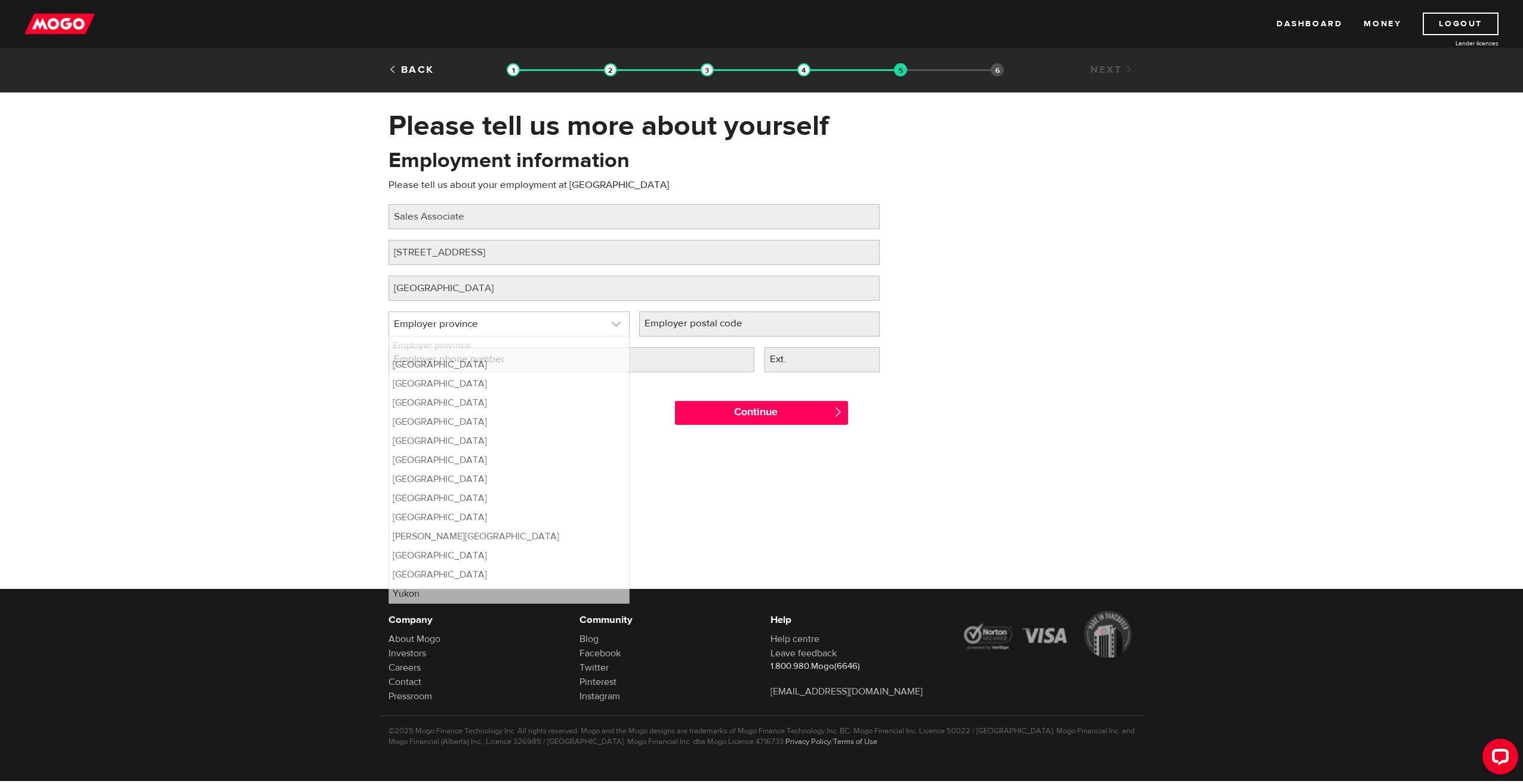
click at [487, 320] on link at bounding box center [508, 324] width 240 height 24
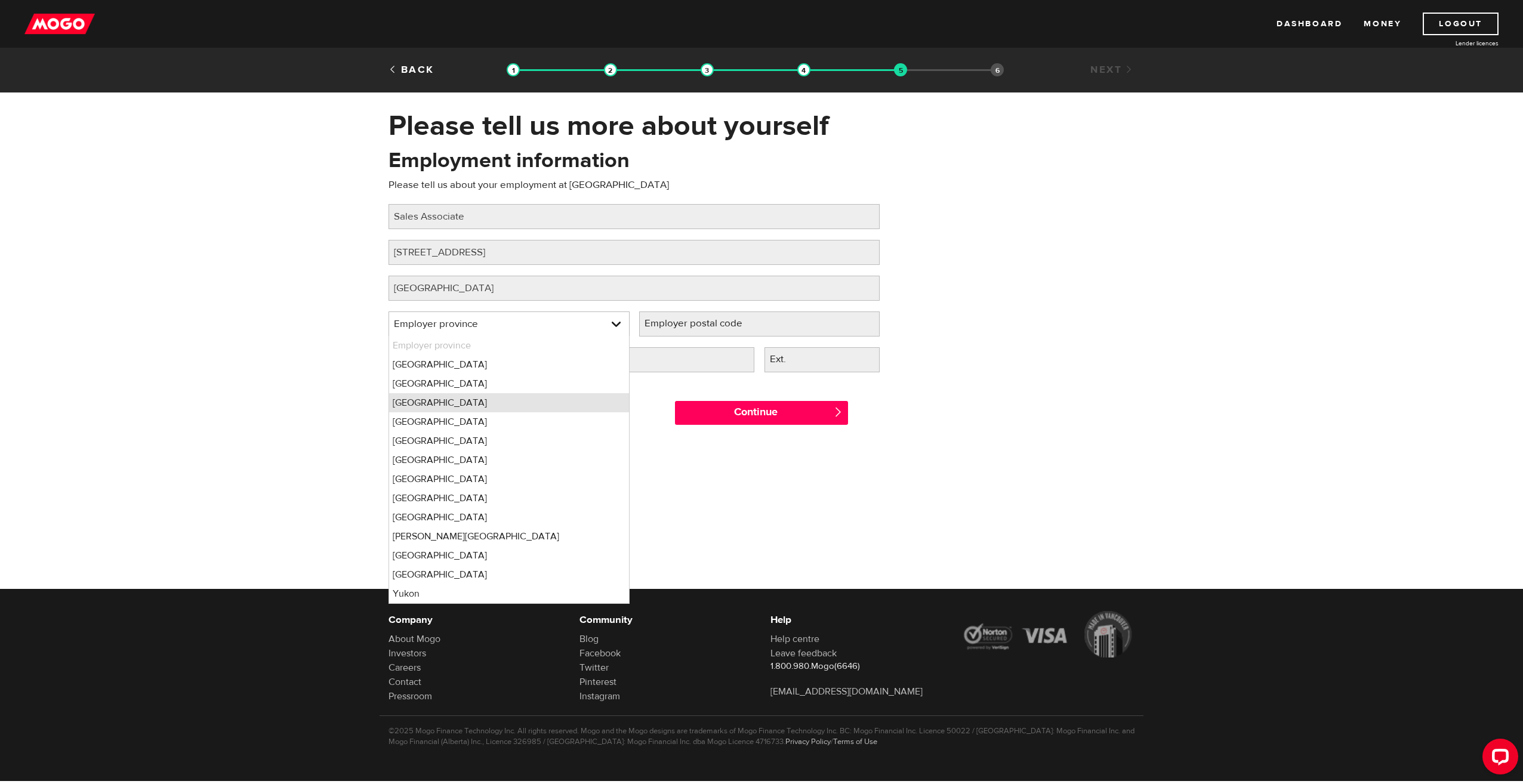
click at [431, 402] on li "Ontario" at bounding box center [508, 402] width 240 height 19
select select "ON"
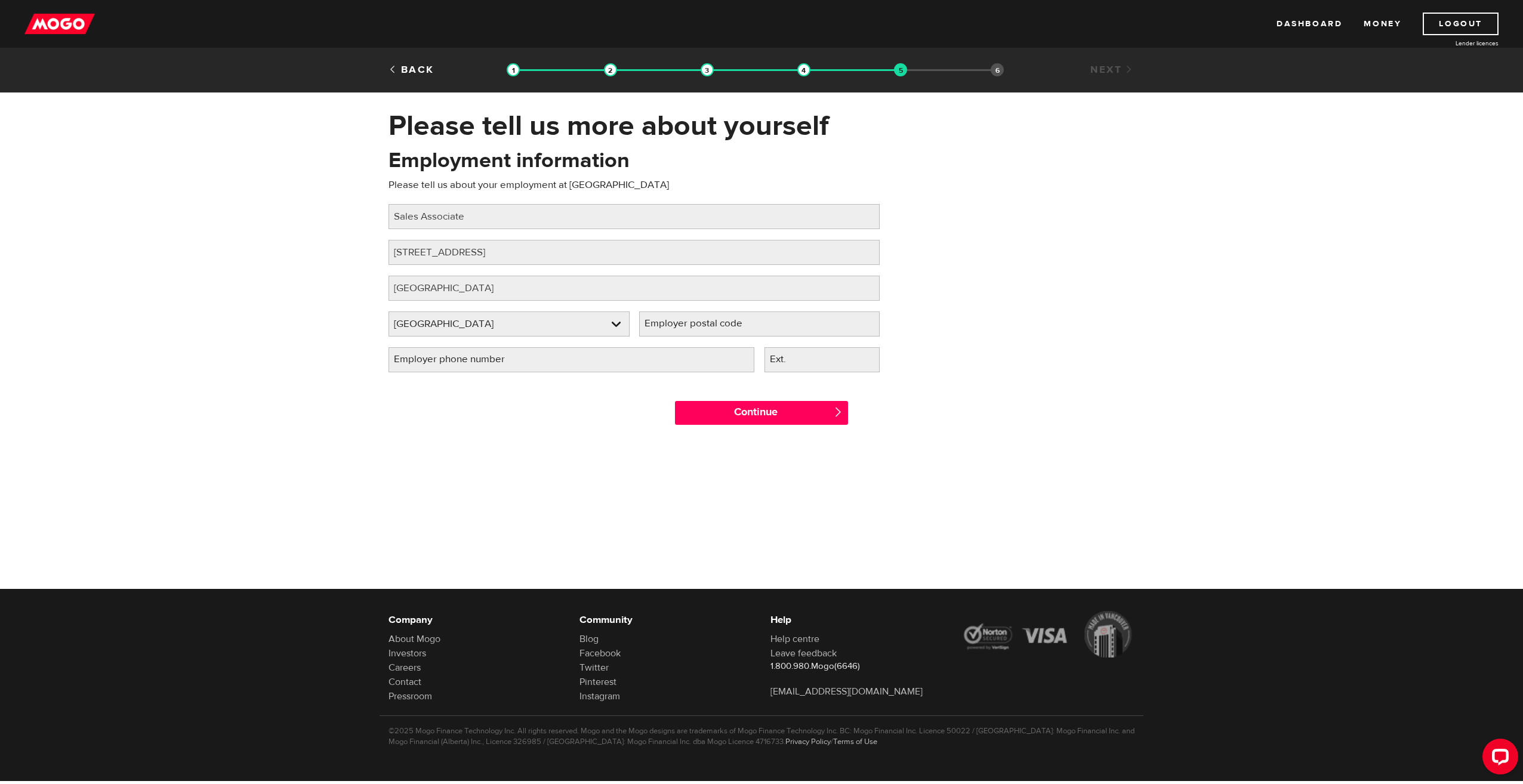
click at [703, 334] on label "Employer postal code" at bounding box center [703, 324] width 128 height 24
click at [703, 334] on input "Employer postal code" at bounding box center [760, 324] width 241 height 25
click at [707, 351] on input "Employer phone number" at bounding box center [572, 359] width 366 height 25
type input "(513) 979-5250"
drag, startPoint x: 748, startPoint y: 318, endPoint x: 744, endPoint y: 330, distance: 12.6
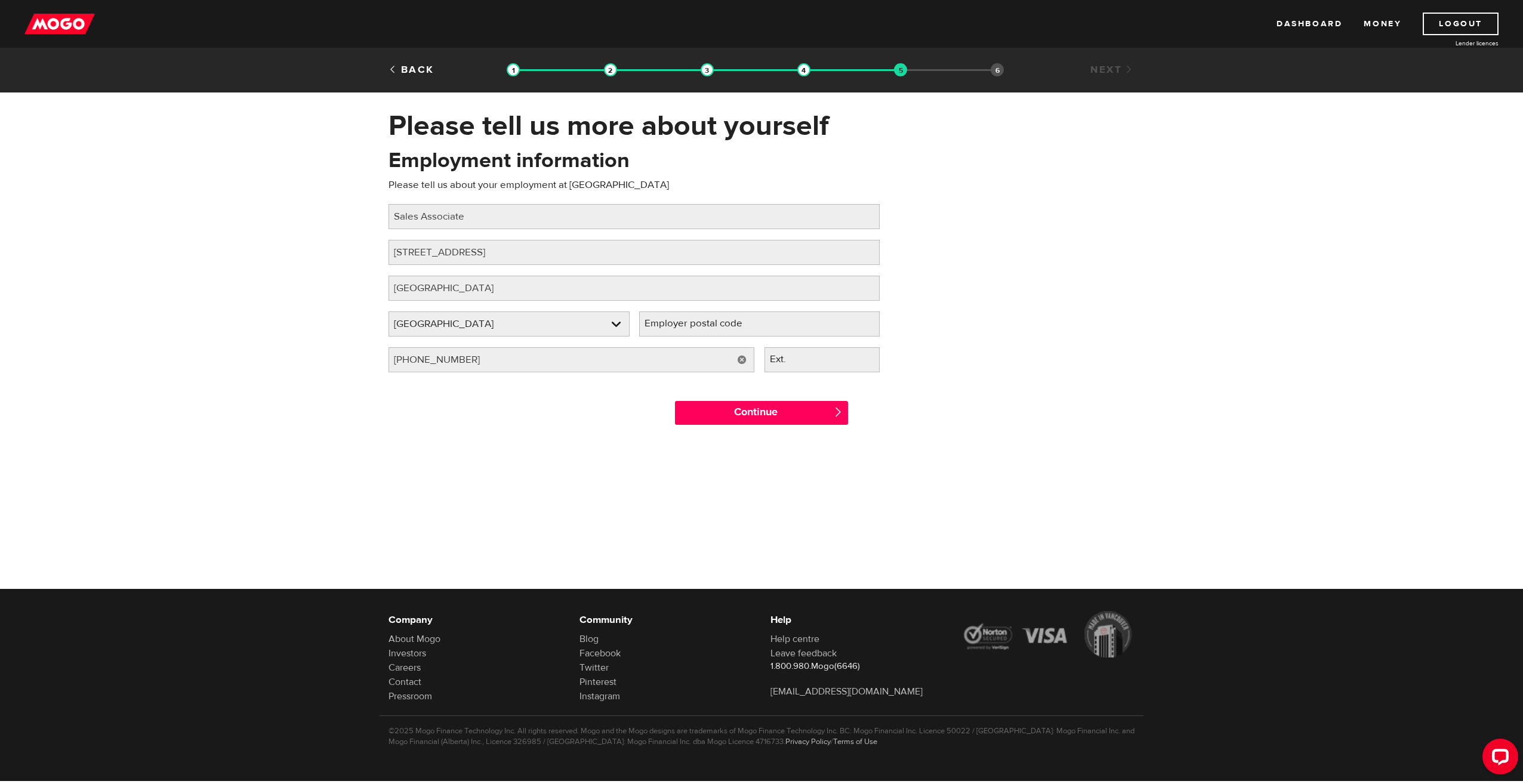
click at [748, 319] on label "Employer postal code" at bounding box center [703, 324] width 128 height 24
click at [748, 319] on input "Employer postal code" at bounding box center [760, 324] width 241 height 25
type input "N8R1B1"
click at [779, 414] on input "Continue" at bounding box center [762, 412] width 173 height 24
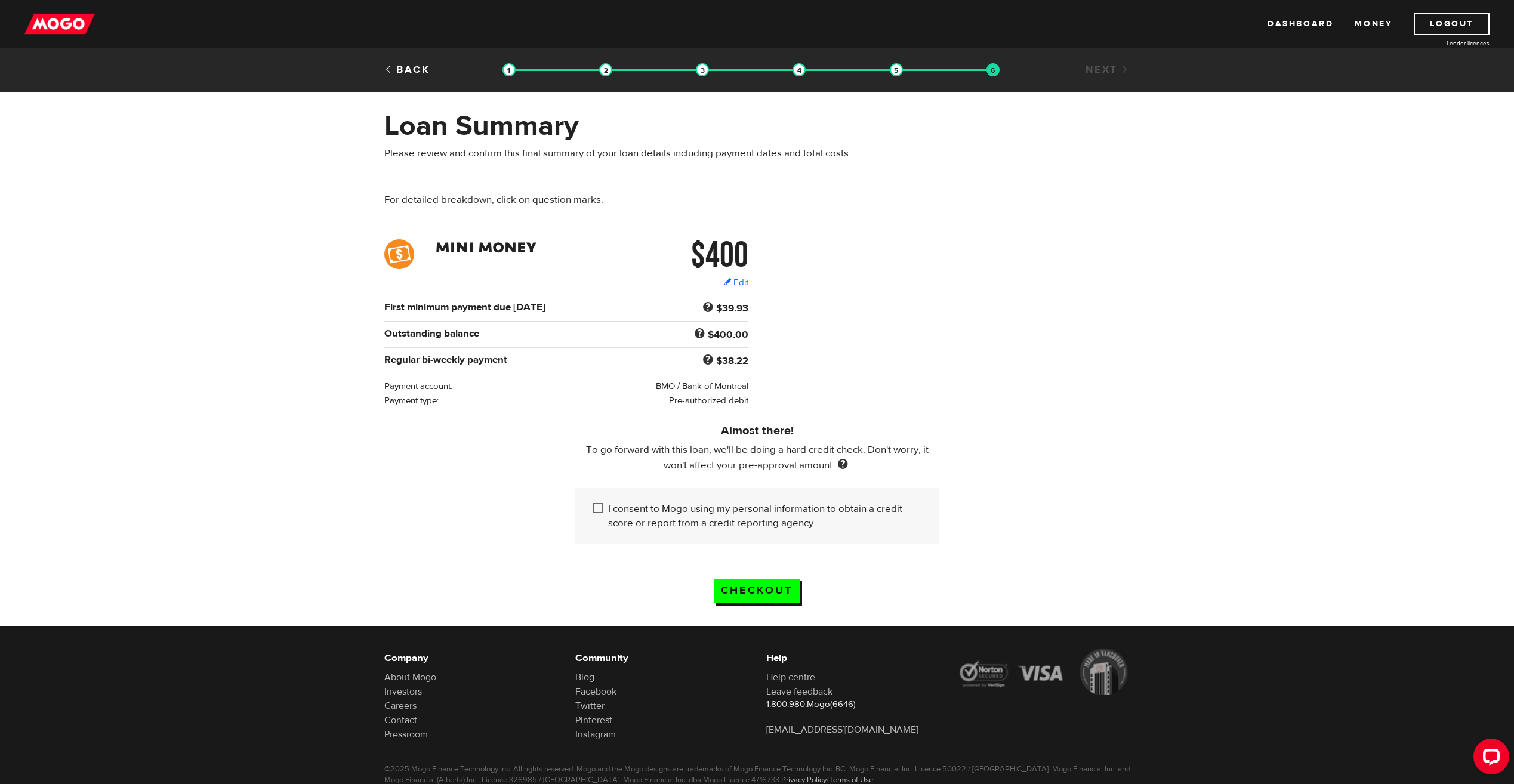
click at [600, 505] on input "I consent to Mogo using my personal information to obtain a credit score or rep…" at bounding box center [600, 509] width 15 height 15
checkbox input "true"
click at [758, 581] on input "Checkout" at bounding box center [757, 591] width 86 height 24
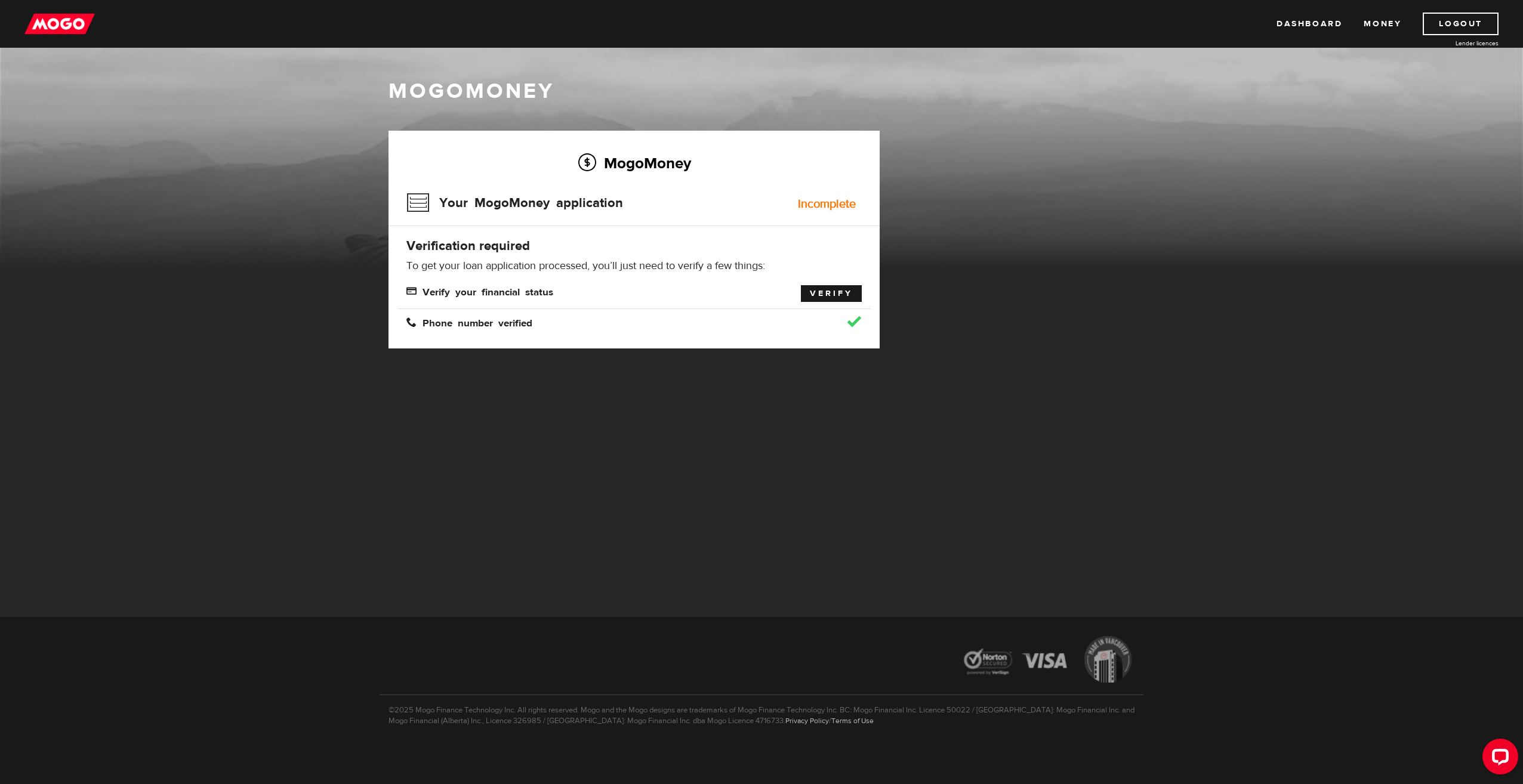
click at [822, 290] on link "Verify" at bounding box center [831, 294] width 61 height 17
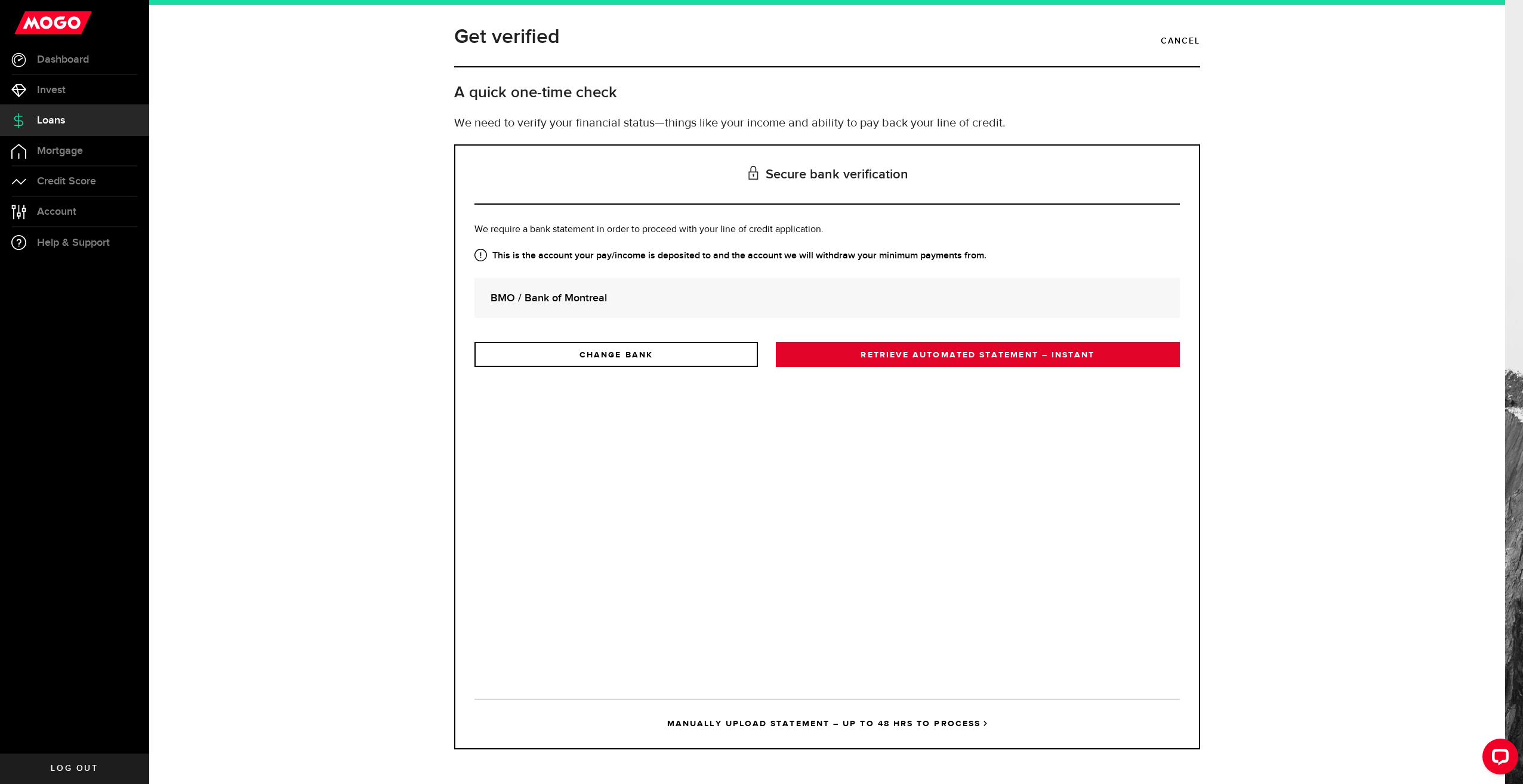
click at [934, 355] on link "RETRIEVE AUTOMATED STATEMENT – INSTANT" at bounding box center [978, 354] width 404 height 25
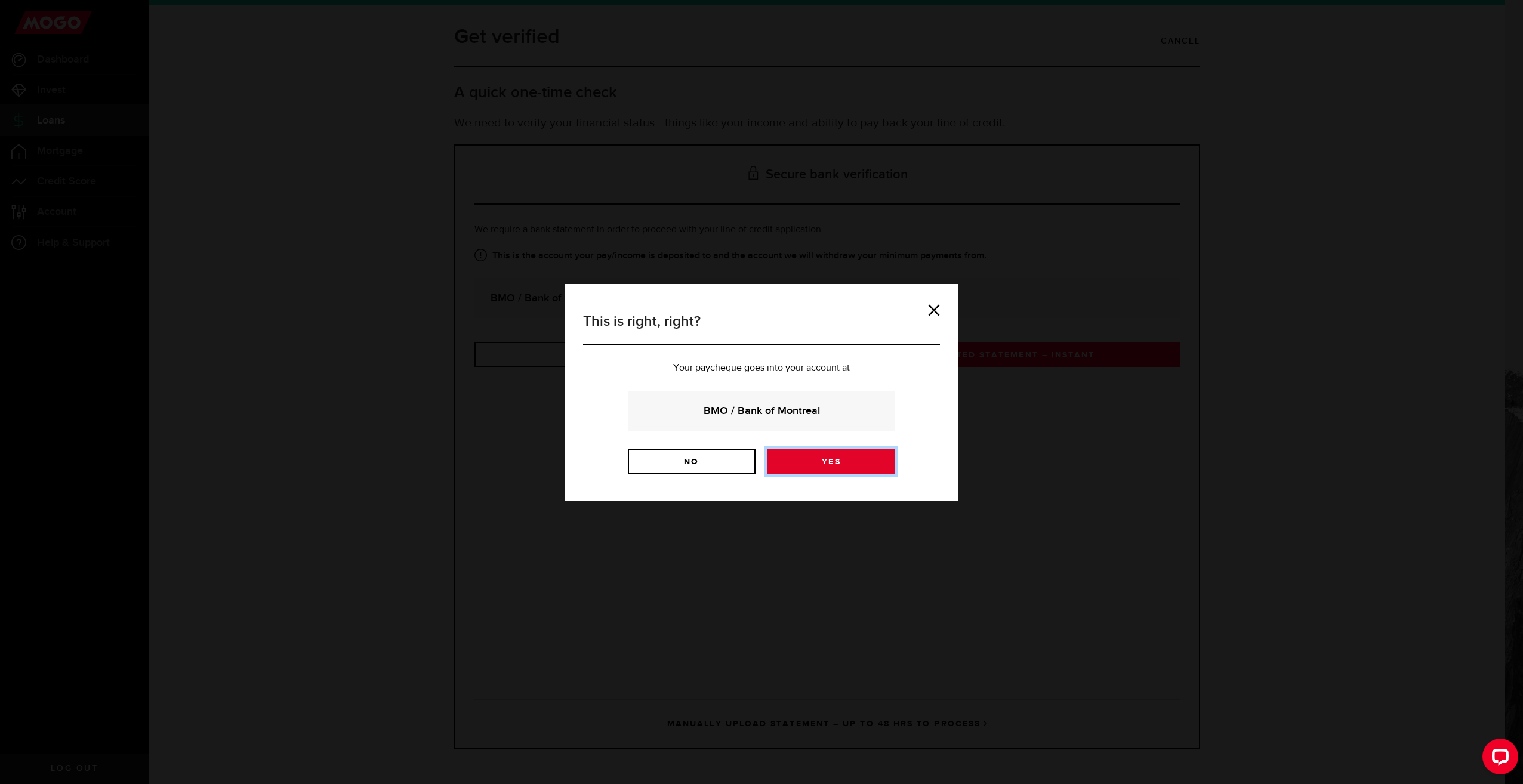
click at [820, 460] on link "Yes" at bounding box center [831, 461] width 128 height 25
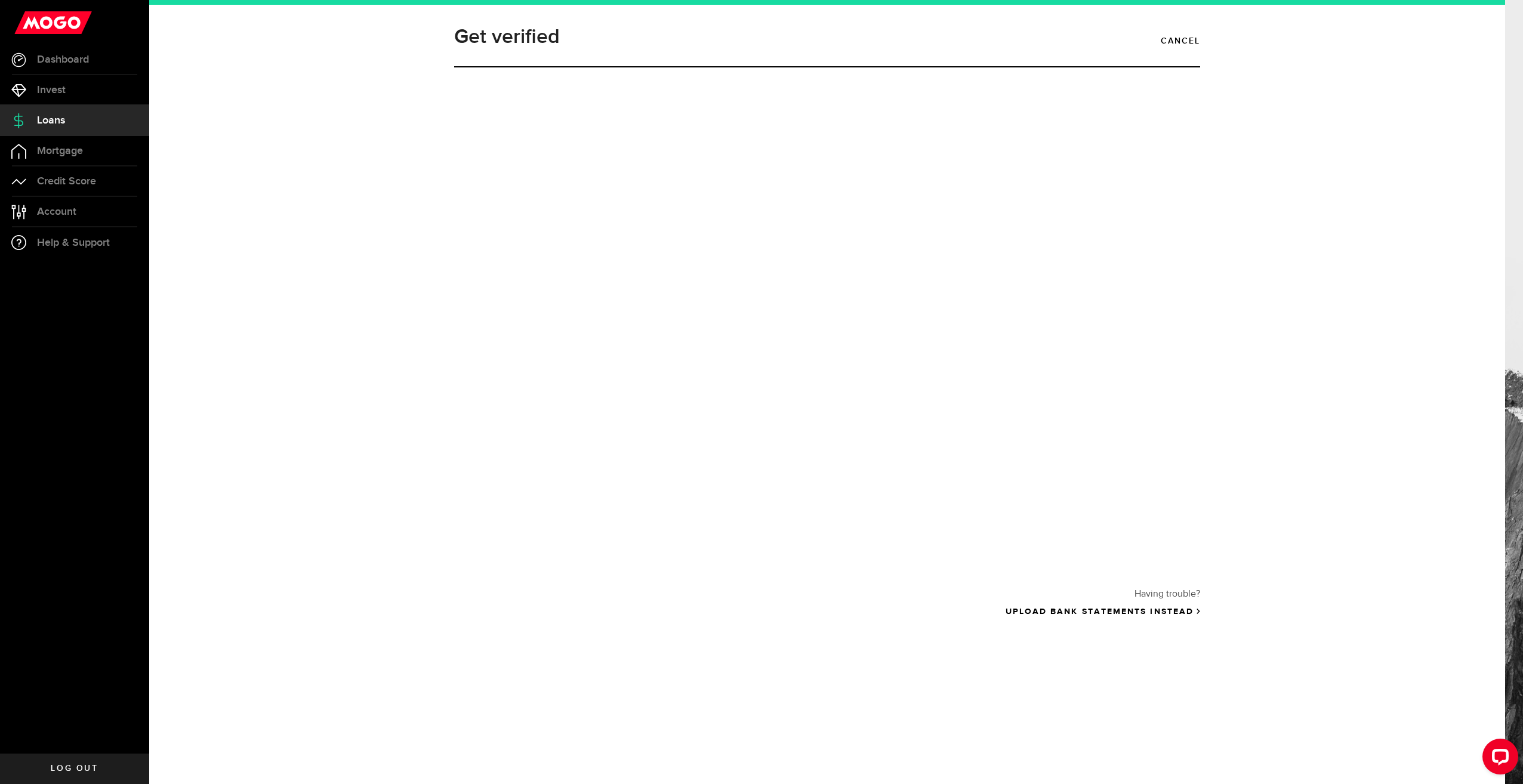
click at [859, 263] on div at bounding box center [827, 321] width 746 height 477
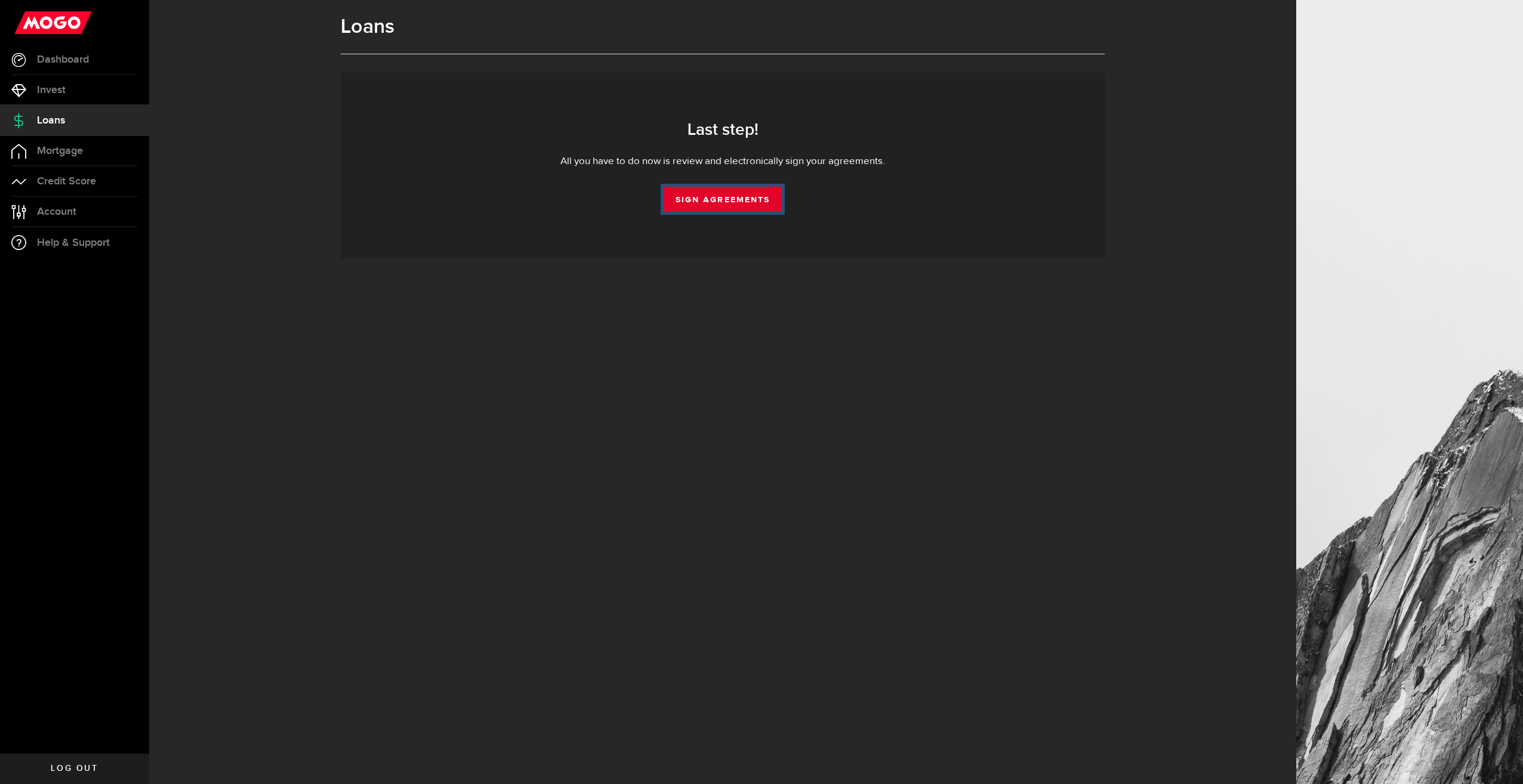
click at [728, 202] on link "Sign Agreements" at bounding box center [722, 199] width 118 height 25
